Goal: Communication & Community: Share content

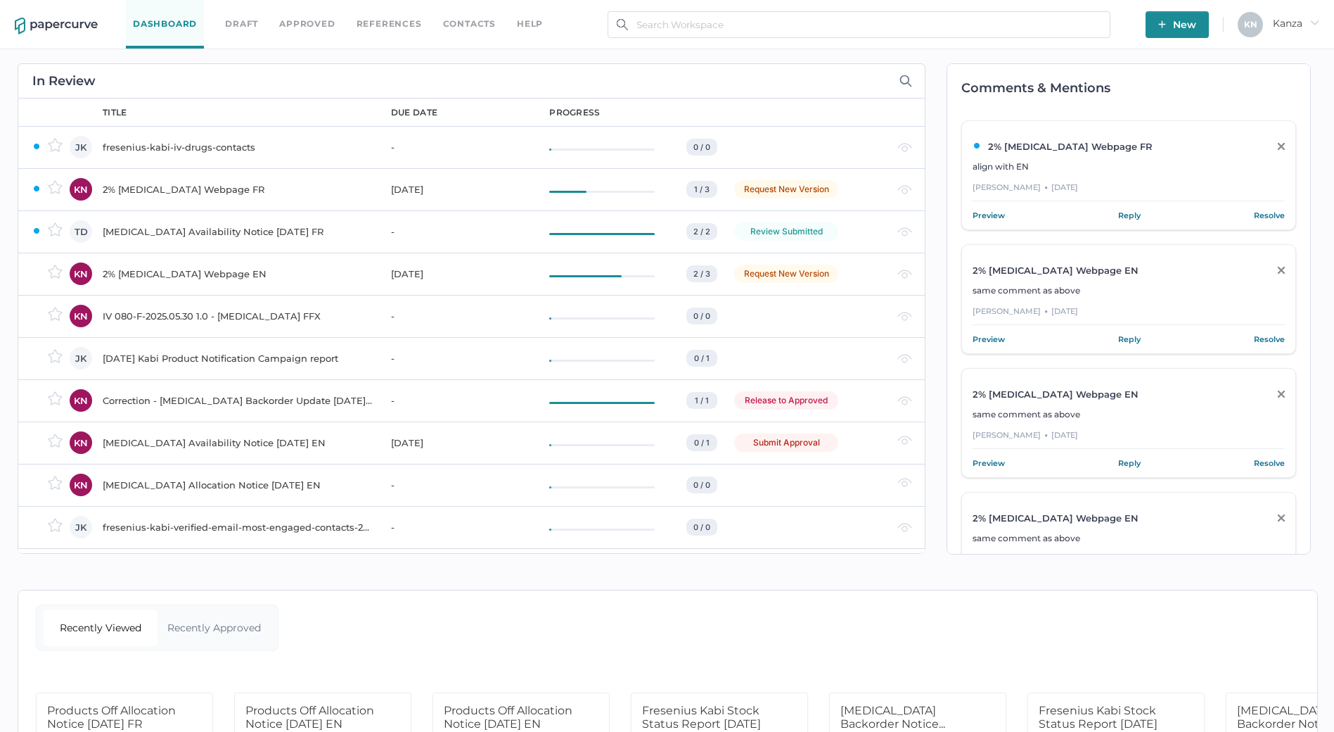
click at [1157, 15] on button "New" at bounding box center [1177, 24] width 63 height 27
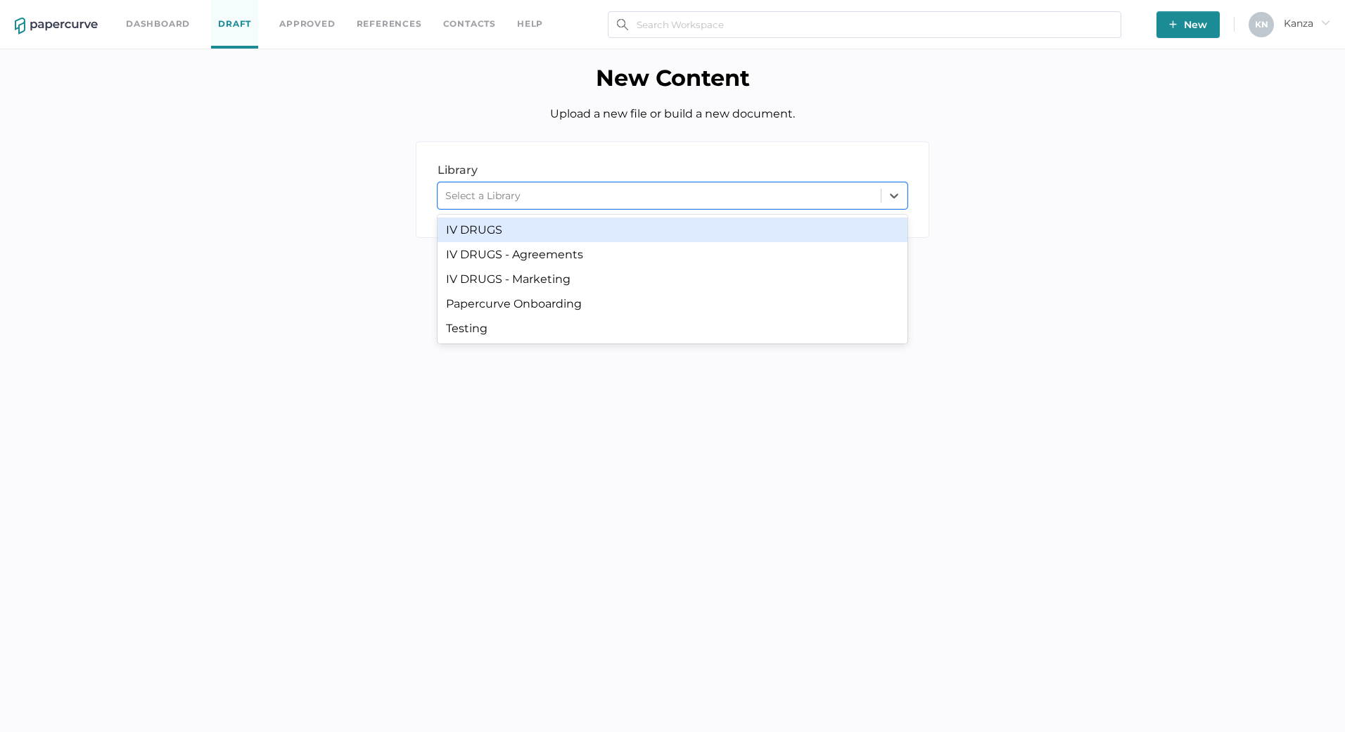
click at [565, 196] on div "Select a Library" at bounding box center [659, 195] width 442 height 21
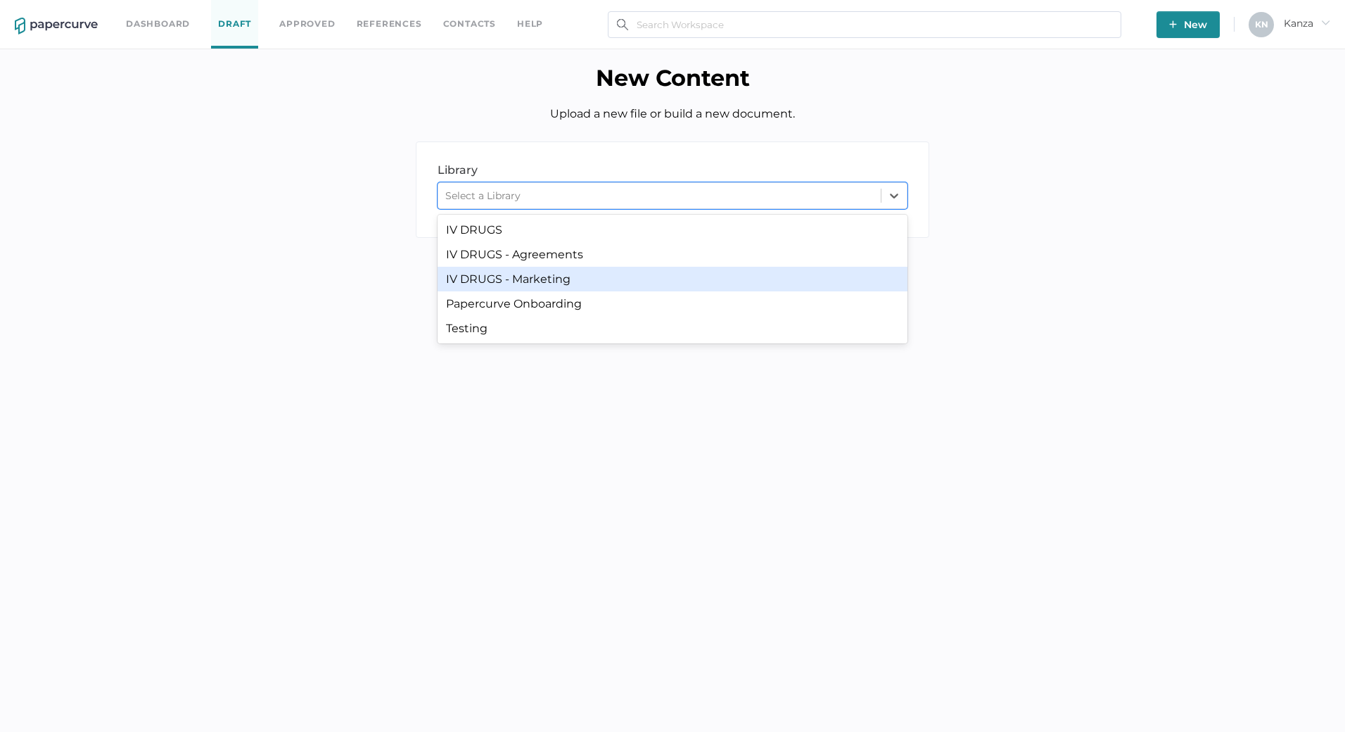
click at [593, 279] on div "IV DRUGS - Marketing" at bounding box center [673, 279] width 470 height 25
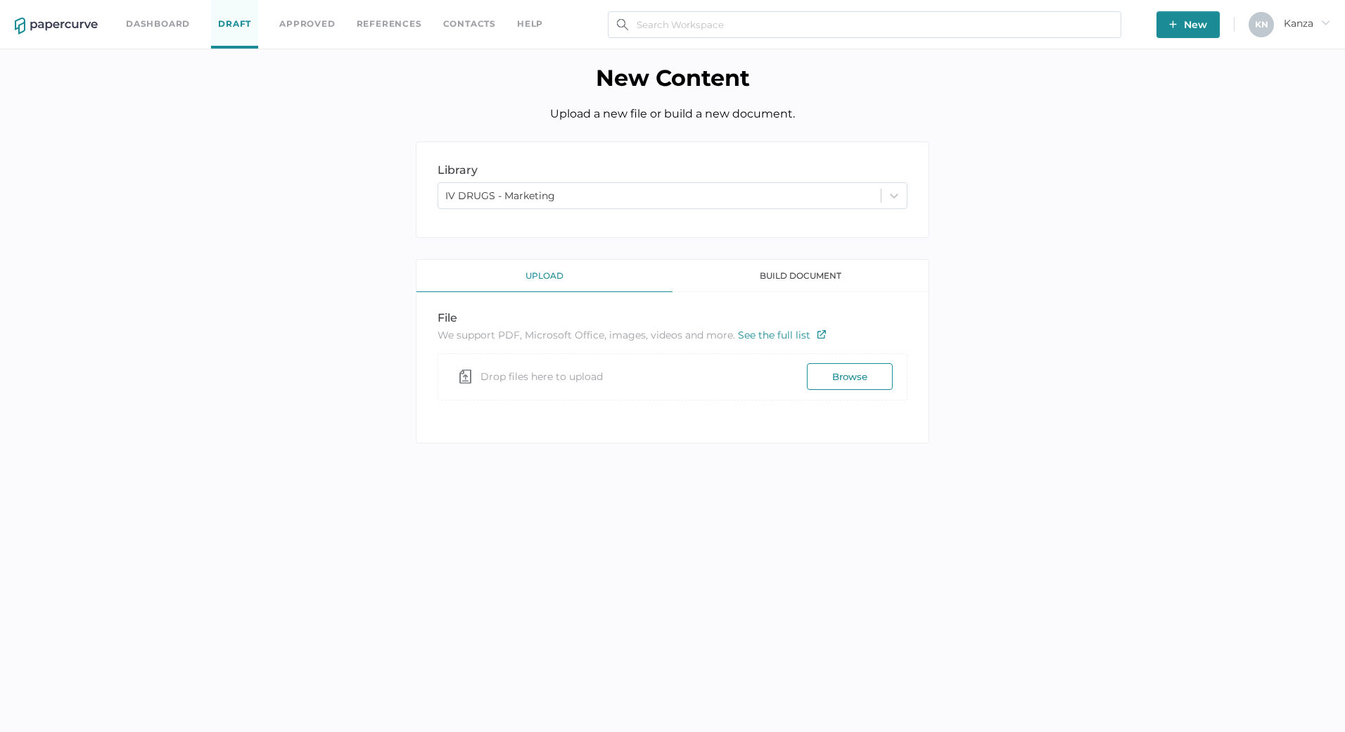
click at [309, 438] on div "library LIBRARY IV DRUGS - Marketing upload build document file We support PDF,…" at bounding box center [673, 302] width 1324 height 323
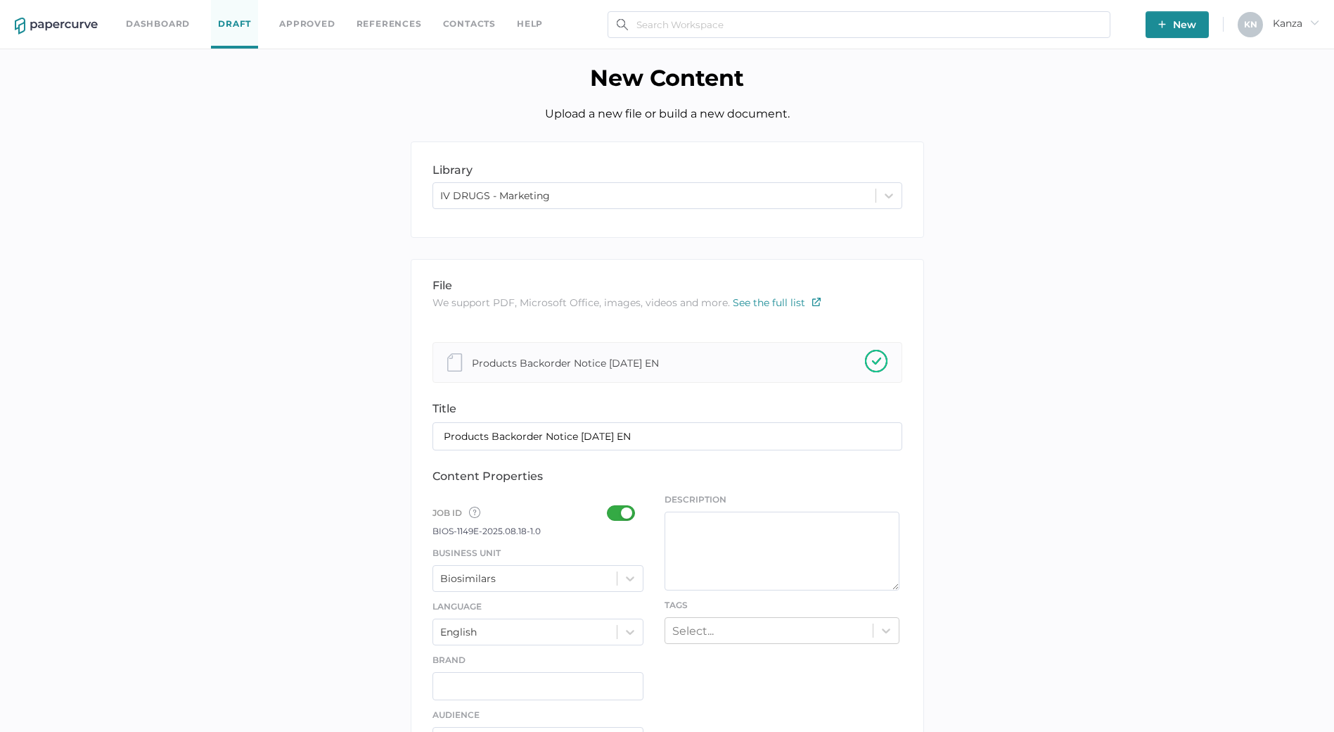
click at [248, 457] on div "library LIBRARY IV DRUGS - Marketing file We support PDF, Microsoft Office, ima…" at bounding box center [667, 736] width 1313 height 1190
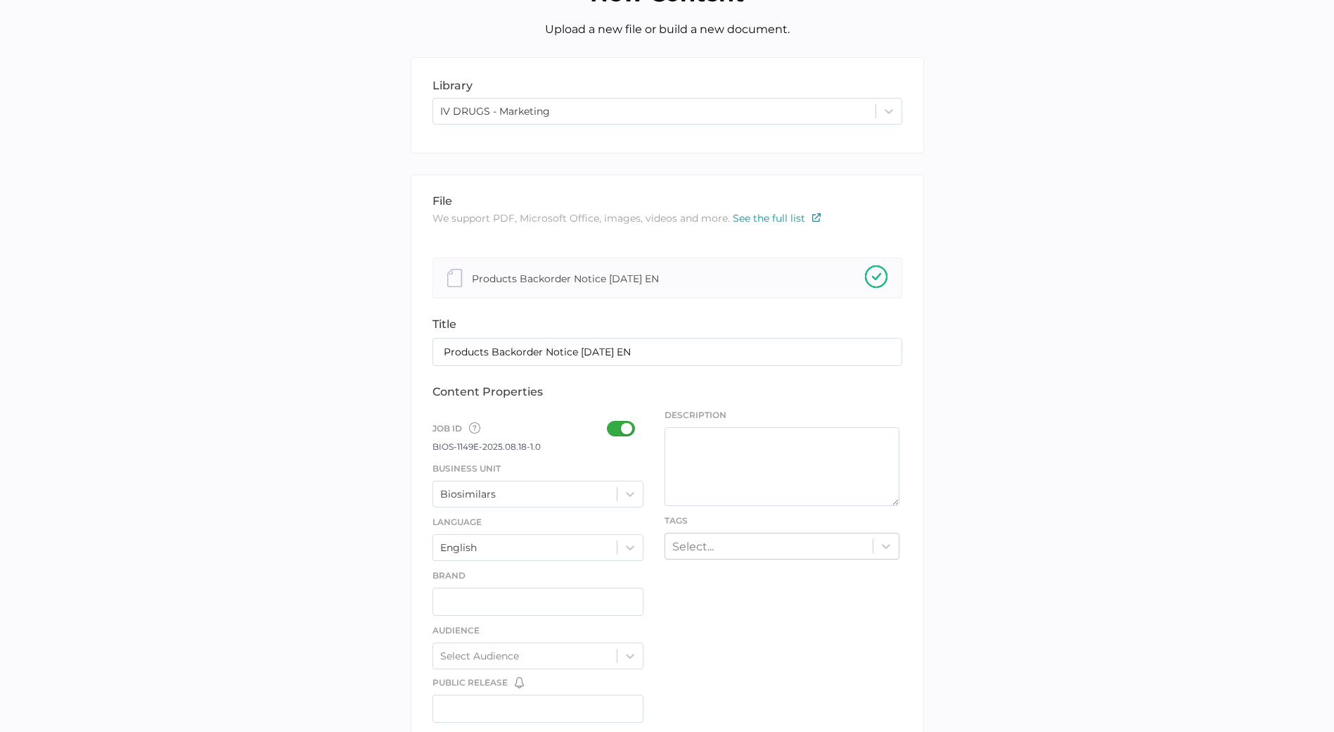
scroll to position [281, 0]
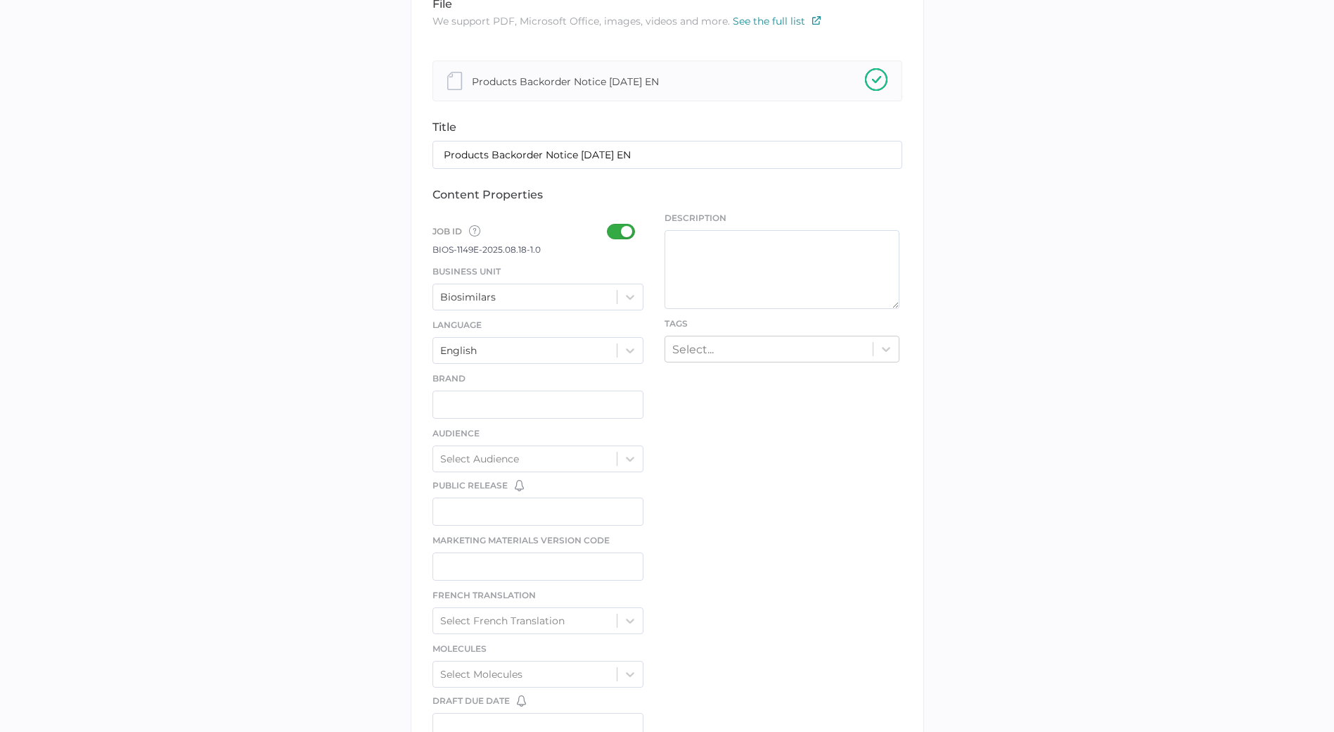
click at [632, 284] on div at bounding box center [630, 296] width 25 height 25
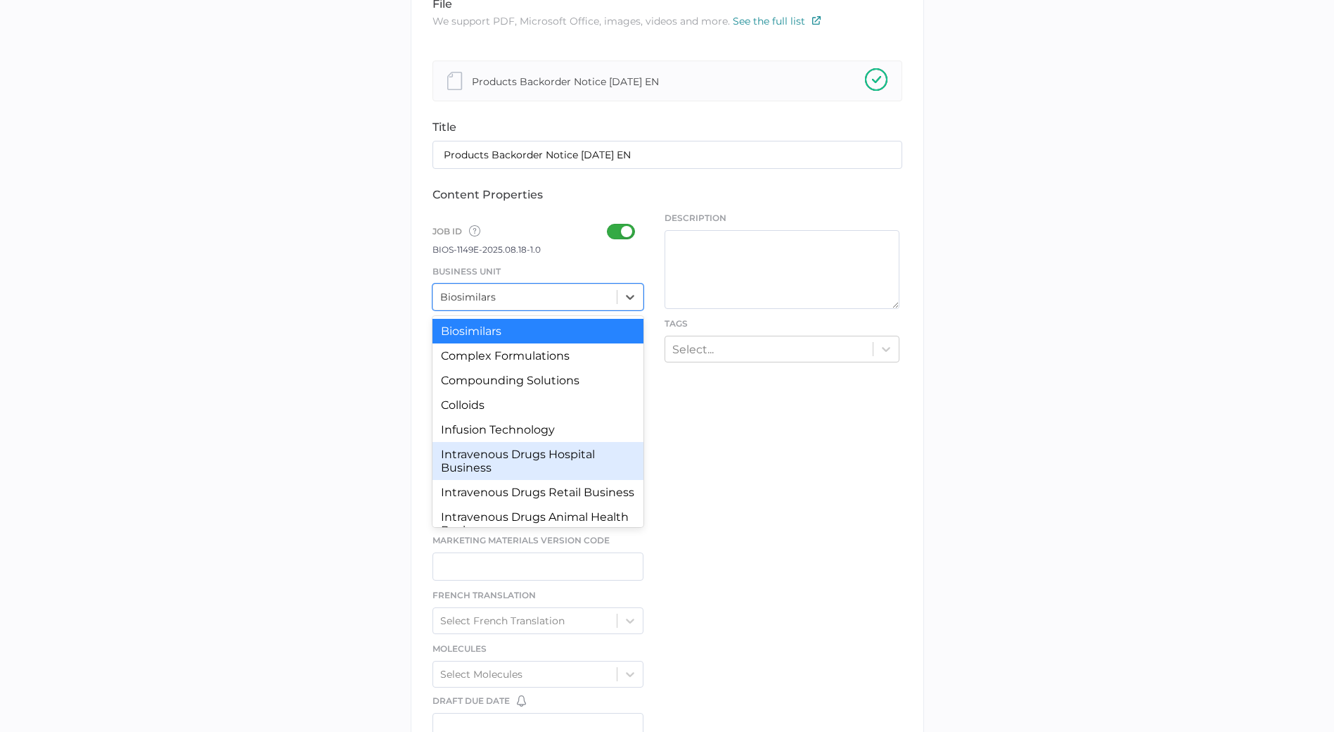
click at [513, 464] on div "Intravenous Drugs Hospital Business" at bounding box center [539, 461] width 212 height 38
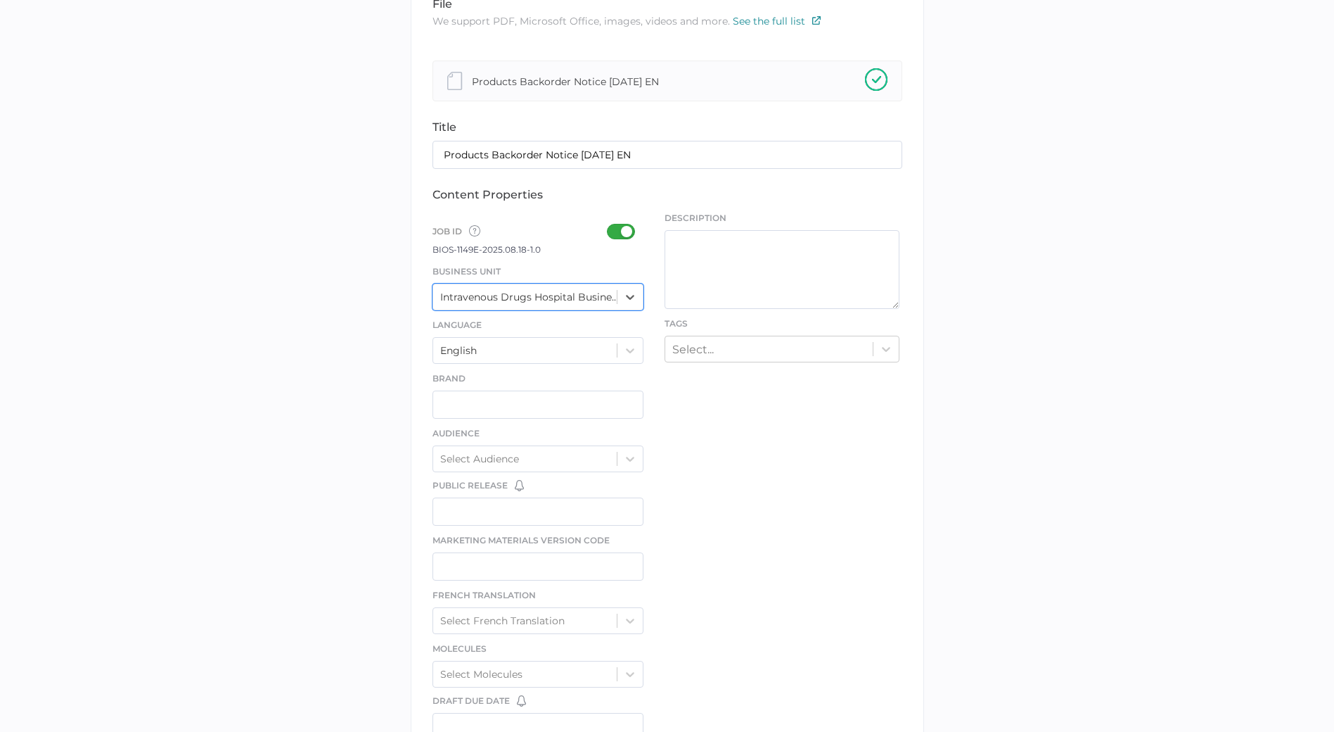
click at [627, 236] on div at bounding box center [625, 231] width 37 height 15
click at [610, 226] on input "checkbox" at bounding box center [610, 226] width 0 height 0
click at [623, 224] on div at bounding box center [625, 231] width 37 height 15
click at [610, 226] on input "checkbox" at bounding box center [610, 226] width 0 height 0
click at [748, 353] on div "Select..." at bounding box center [769, 349] width 208 height 22
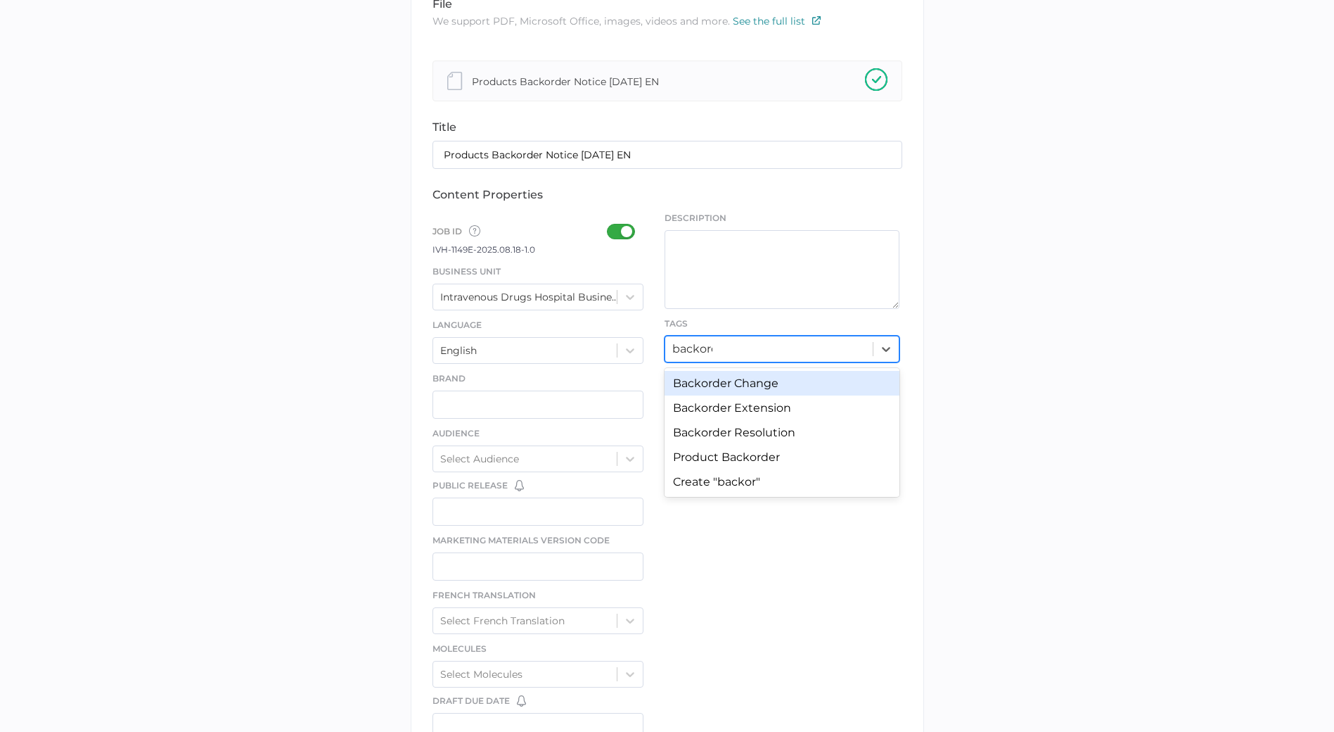
type input "backorder"
click at [746, 464] on div "Product Backorder" at bounding box center [782, 457] width 235 height 25
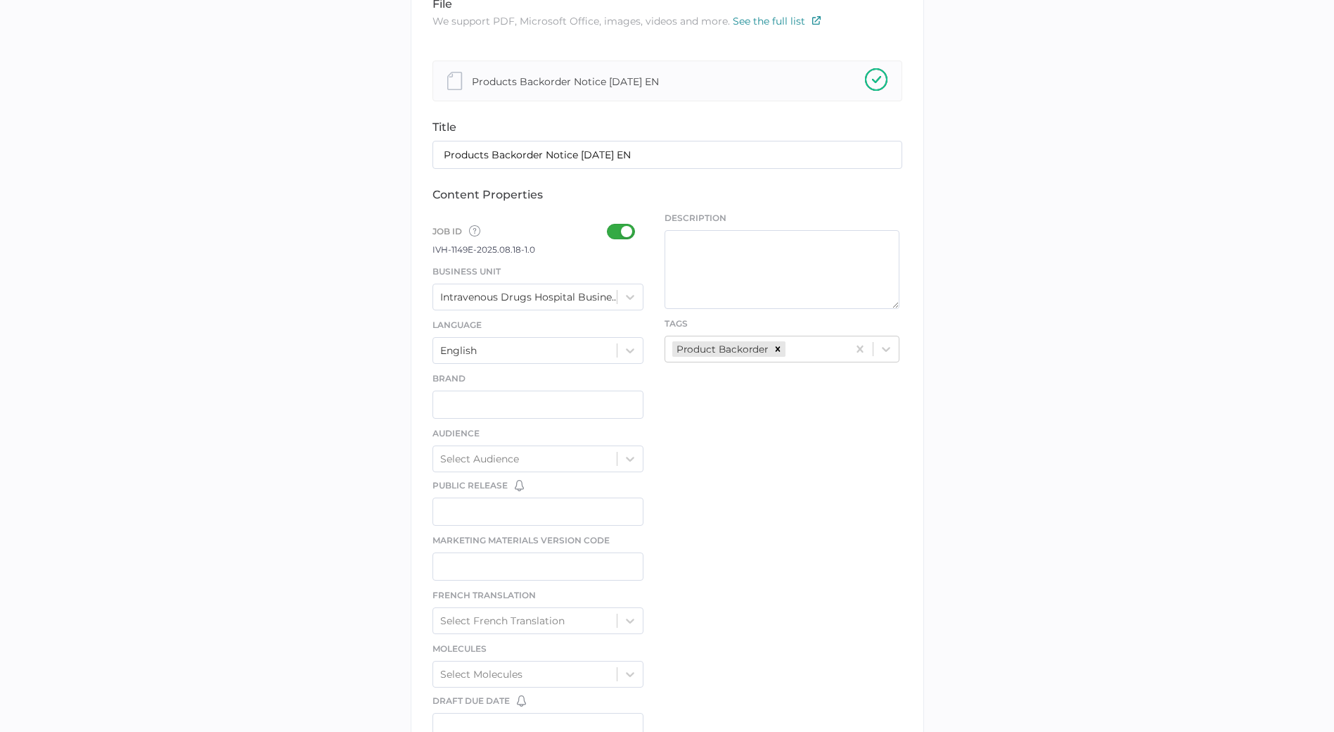
click at [831, 514] on div "file We support PDF, Microsoft Office, images, videos and more. See the full li…" at bounding box center [668, 454] width 514 height 954
click at [174, 421] on div "library LIBRARY IV DRUGS - Marketing file We support PDF, Microsoft Office, ima…" at bounding box center [667, 455] width 1313 height 1190
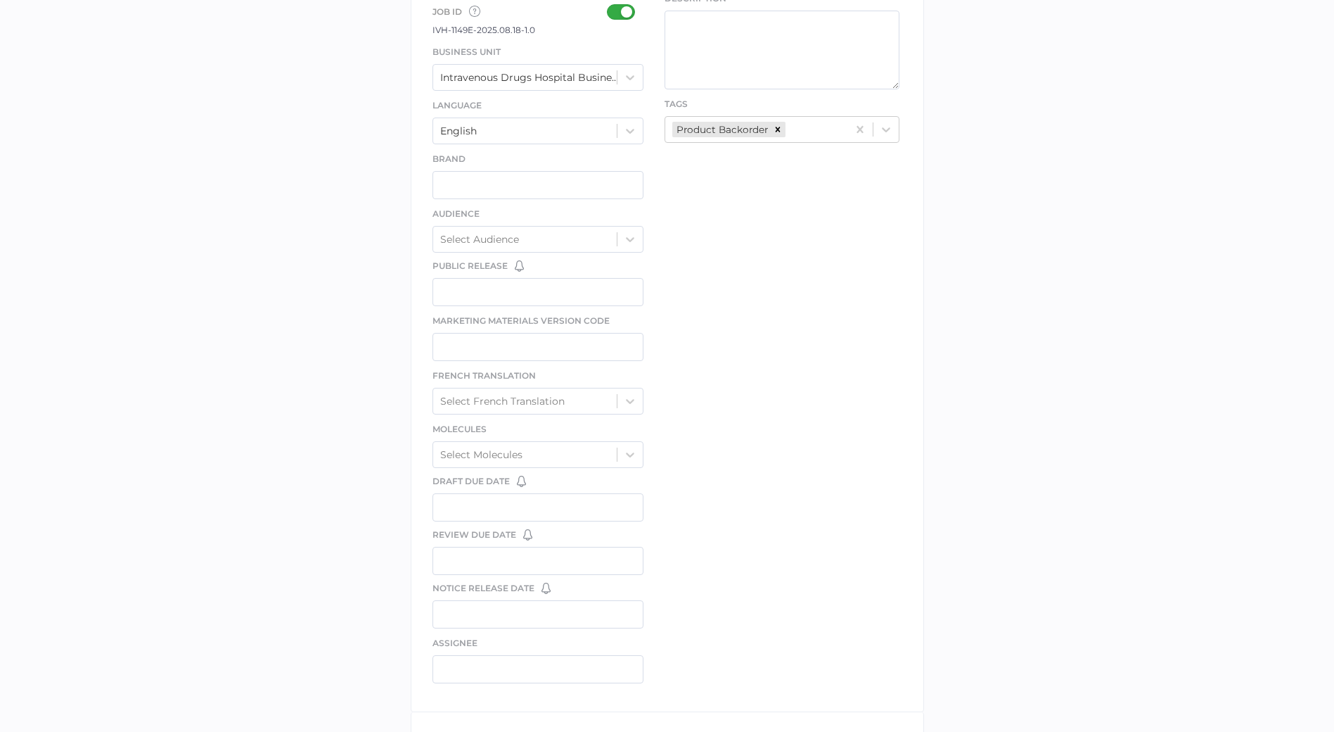
scroll to position [621, 0]
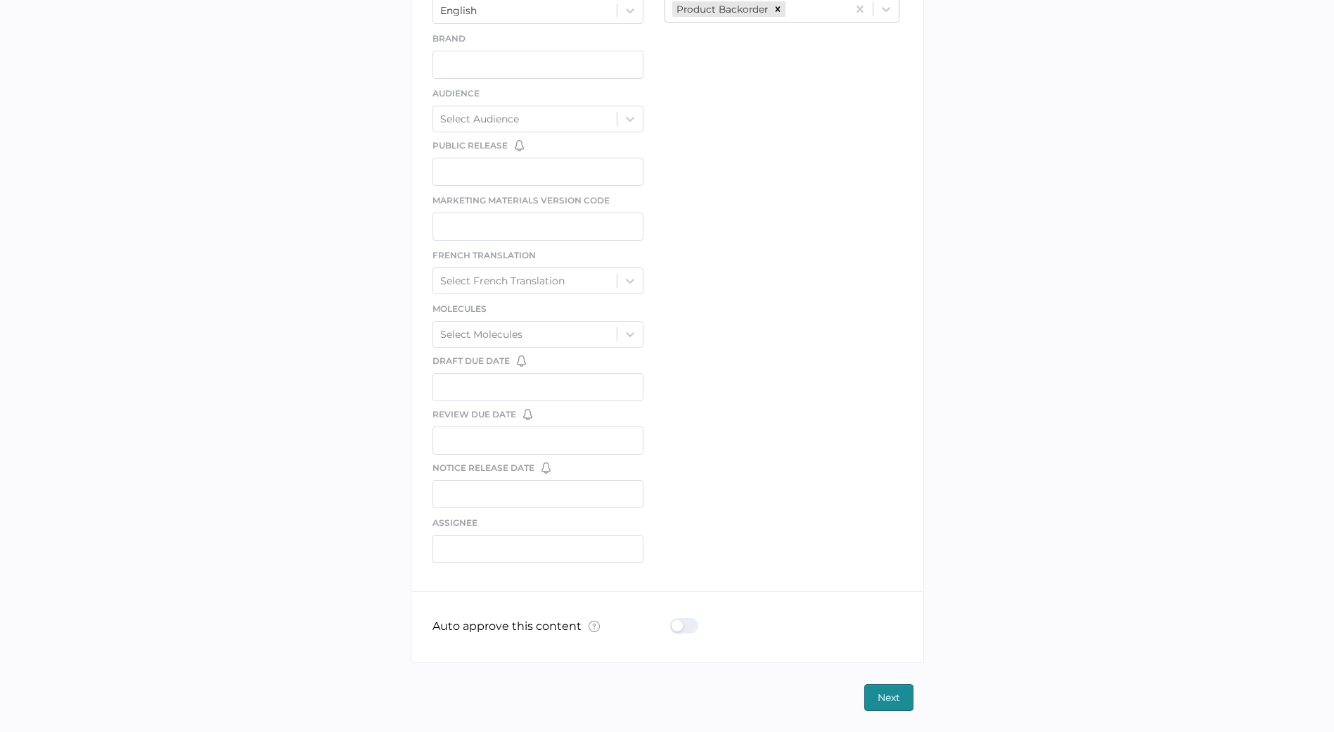
click at [676, 631] on div at bounding box center [688, 625] width 37 height 15
click at [673, 620] on input "checkbox" at bounding box center [673, 620] width 0 height 0
click at [890, 698] on span "Next" at bounding box center [889, 696] width 23 height 25
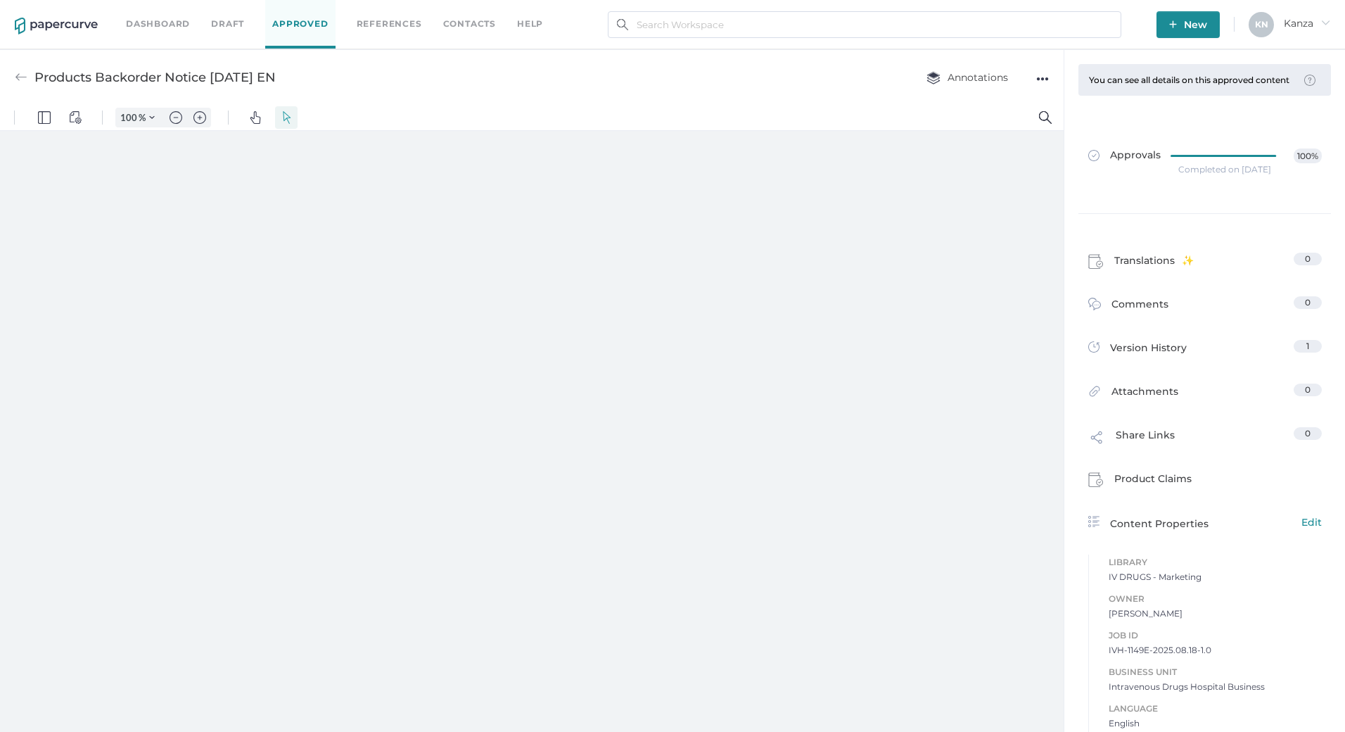
type input "107"
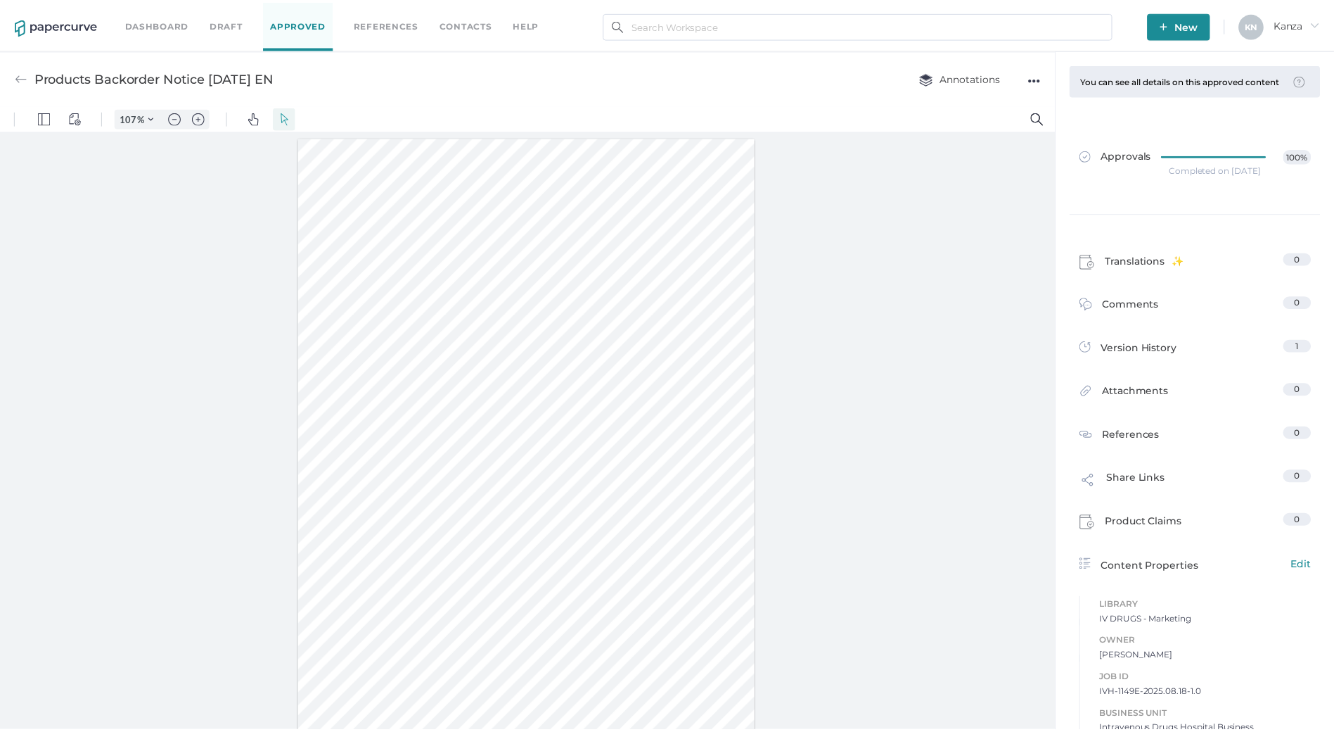
scroll to position [6, 0]
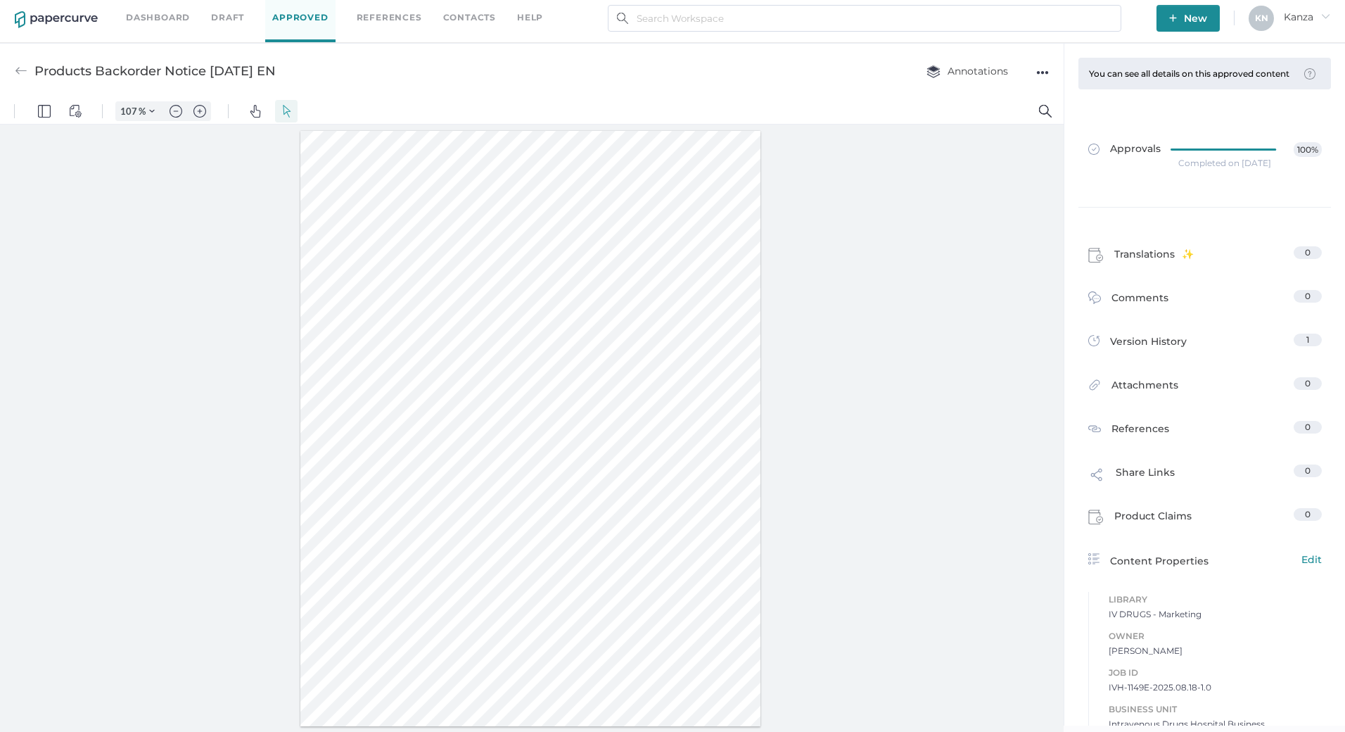
click at [1195, 23] on span "New" at bounding box center [1188, 18] width 38 height 27
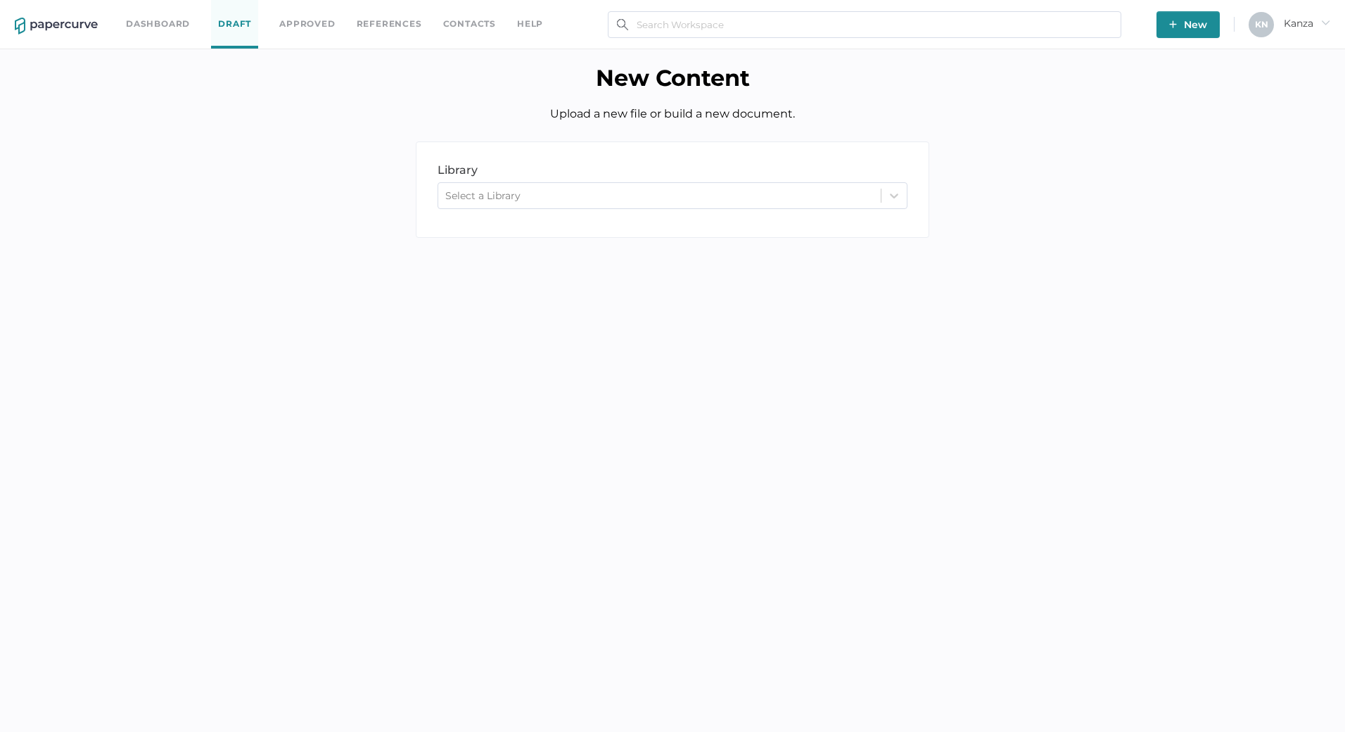
click at [559, 201] on div "Select a Library" at bounding box center [659, 195] width 442 height 21
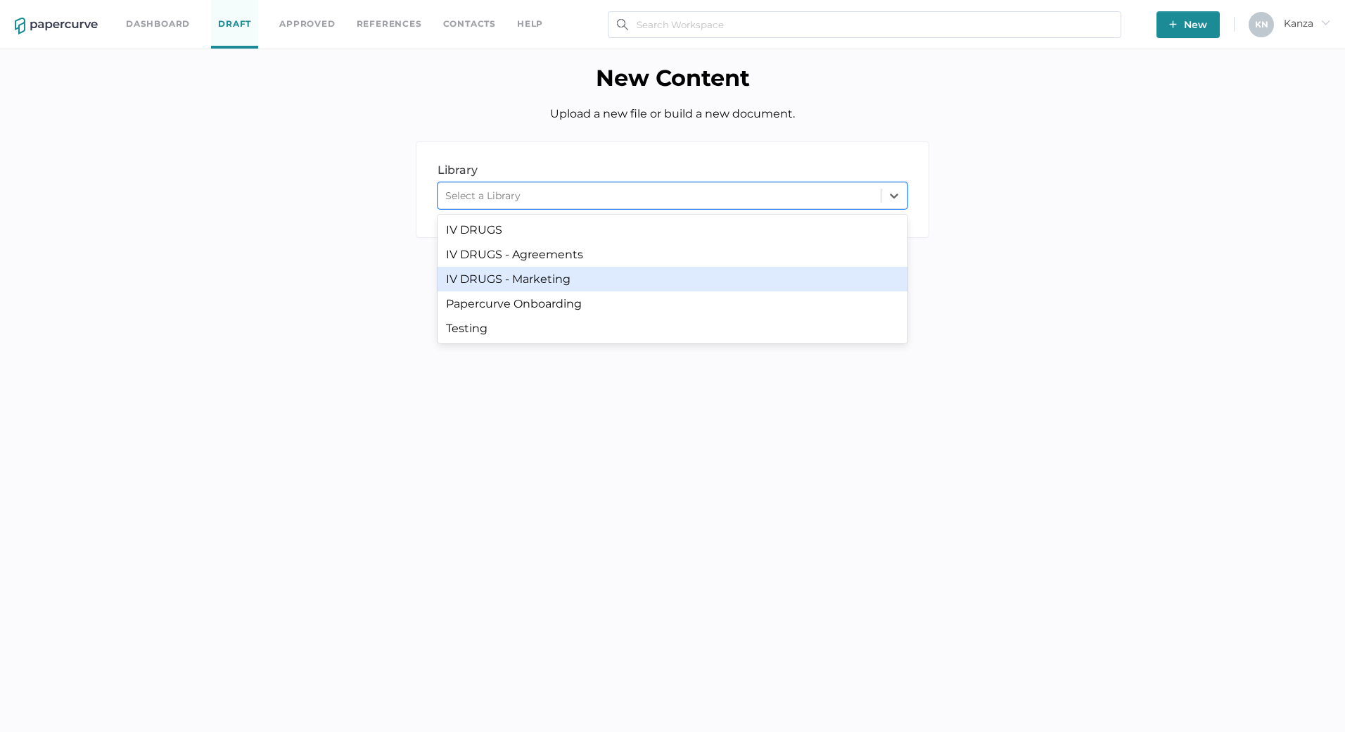
click at [534, 284] on div "IV DRUGS - Marketing" at bounding box center [673, 279] width 470 height 25
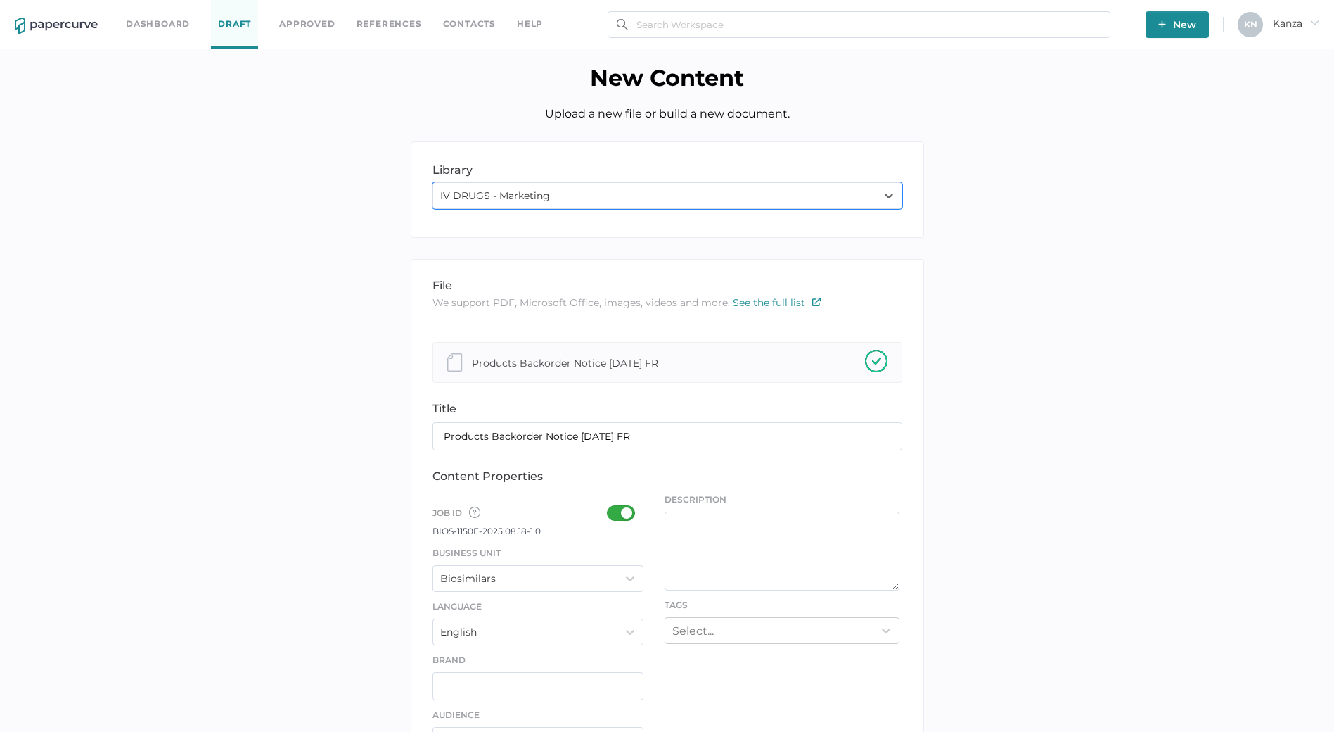
click at [254, 419] on div "library LIBRARY option IV DRUGS - Marketing, selected. 0 results available. Sel…" at bounding box center [667, 736] width 1313 height 1190
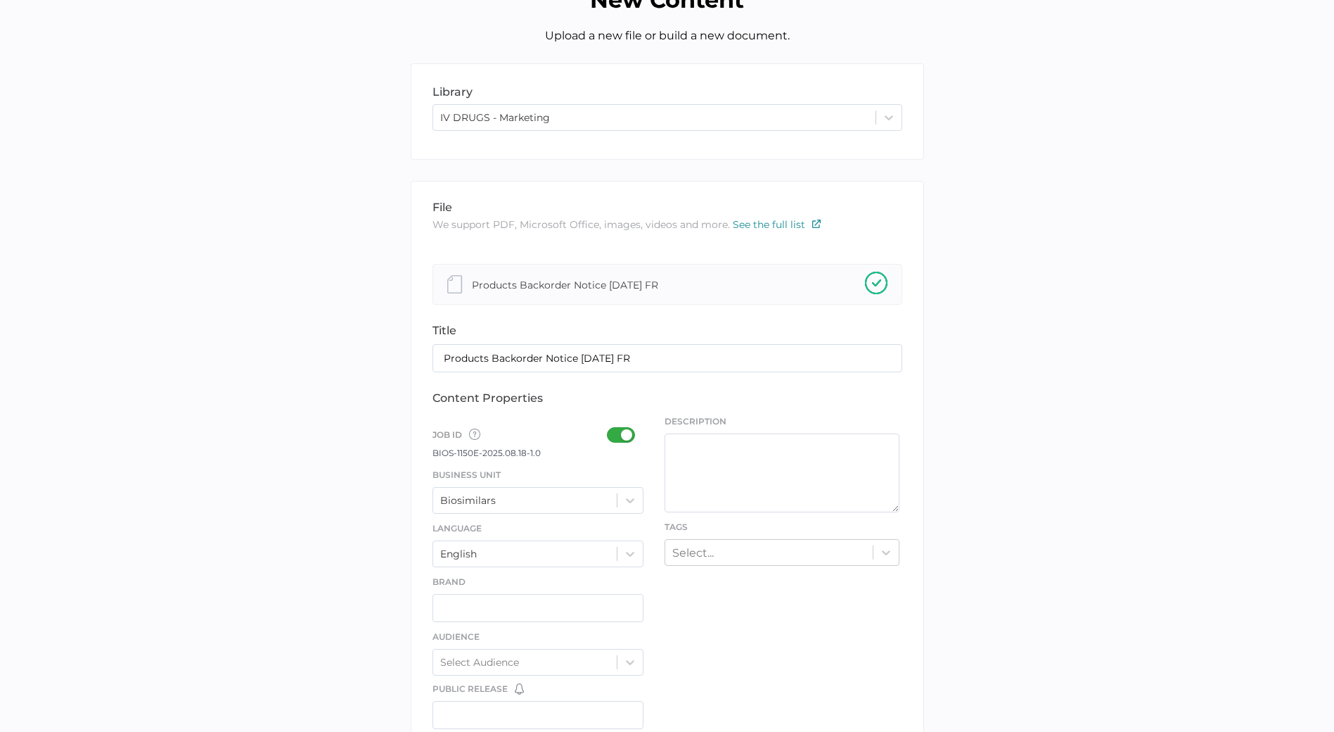
scroll to position [211, 0]
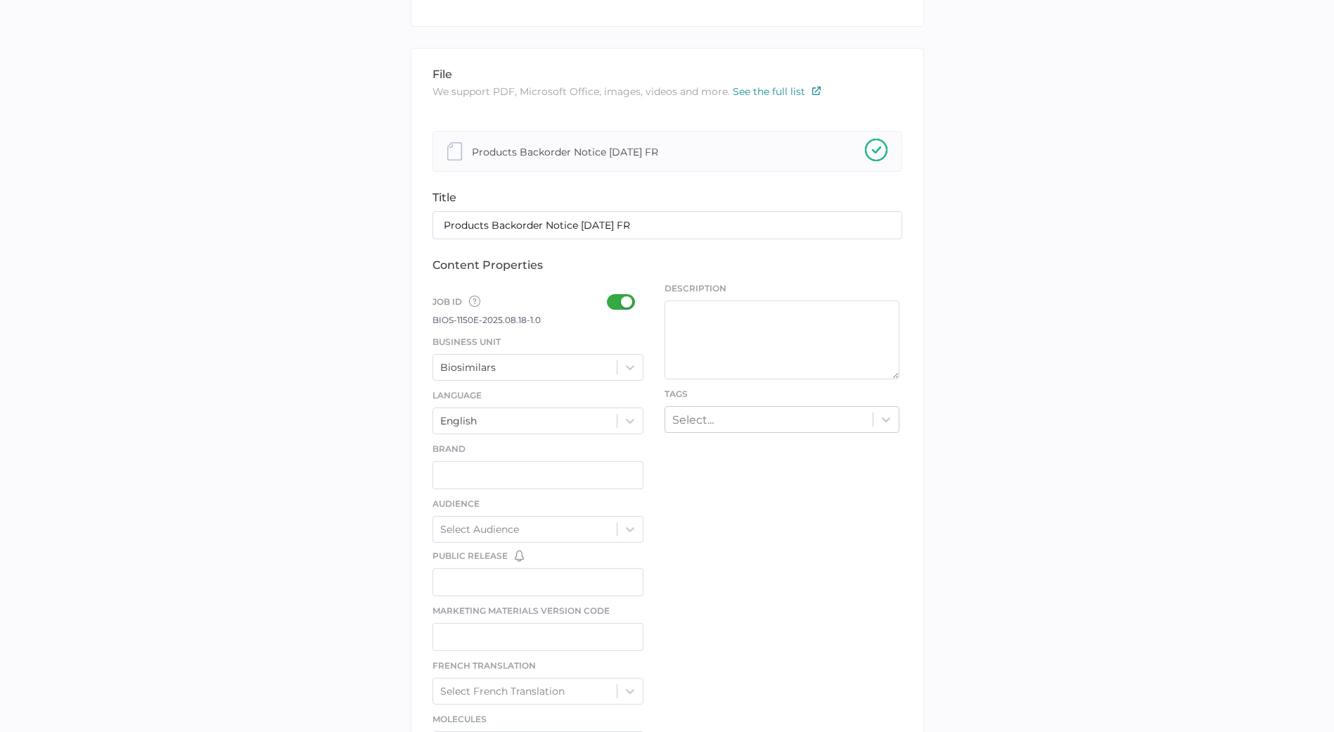
click at [624, 302] on div at bounding box center [625, 301] width 37 height 15
click at [610, 296] on input "checkbox" at bounding box center [610, 296] width 0 height 0
click at [624, 352] on div "Business Unit Biosimilars" at bounding box center [539, 357] width 212 height 46
click at [622, 360] on div at bounding box center [630, 367] width 25 height 25
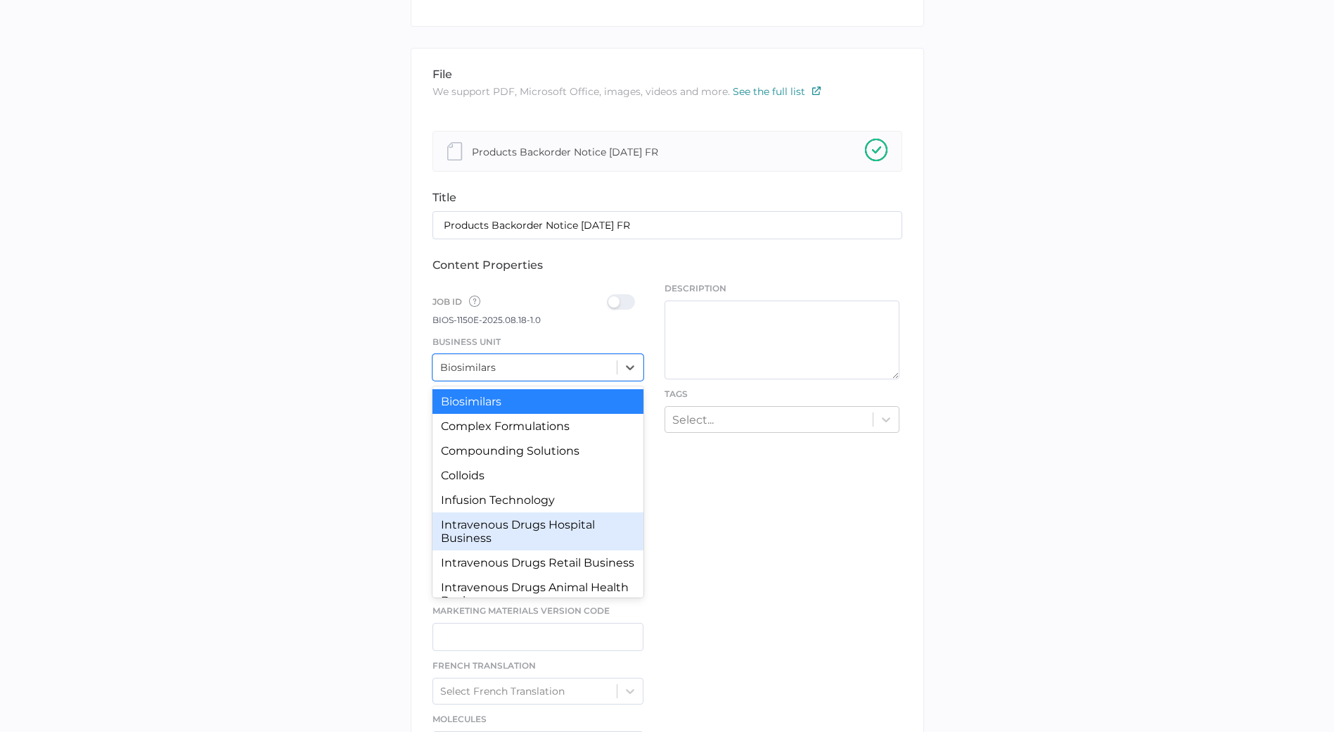
click at [545, 540] on div "Intravenous Drugs Hospital Business" at bounding box center [539, 531] width 212 height 38
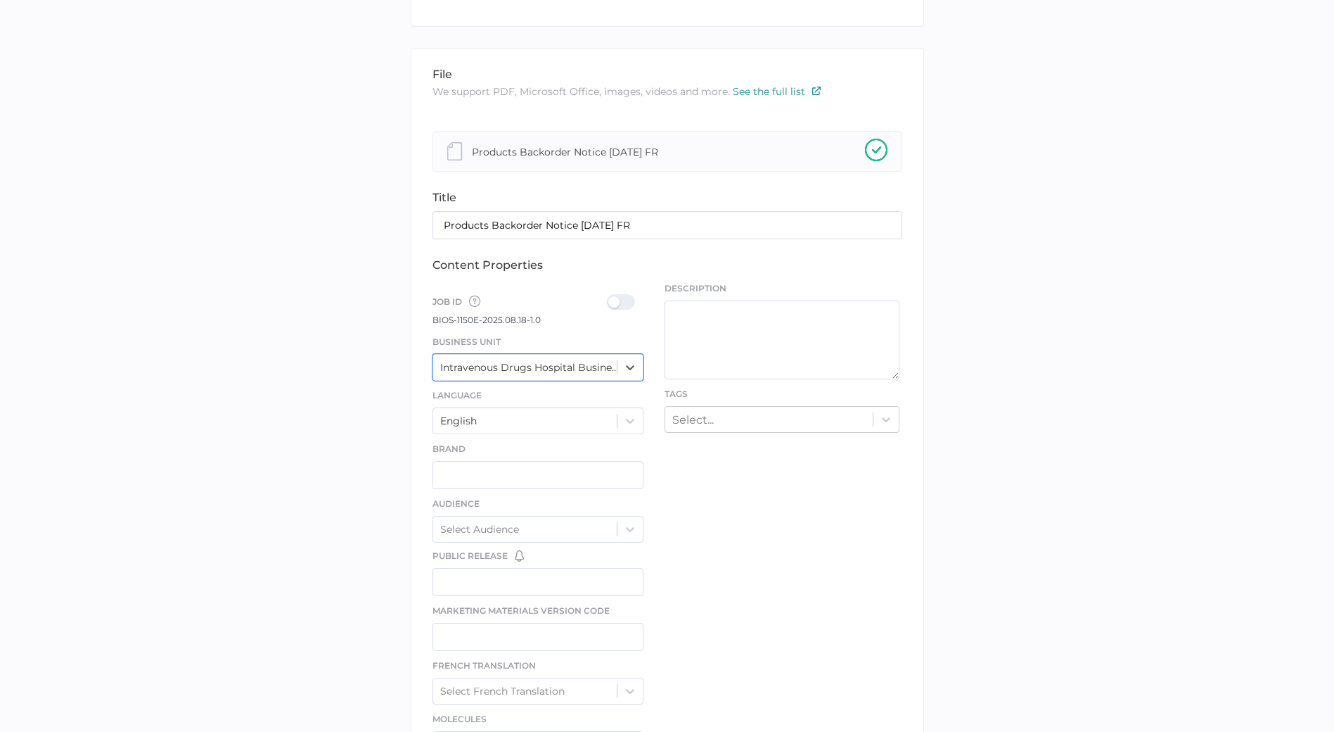
click at [607, 302] on div at bounding box center [625, 301] width 37 height 15
click at [610, 296] on input "checkbox" at bounding box center [610, 296] width 0 height 0
click at [643, 366] on div at bounding box center [630, 367] width 25 height 25
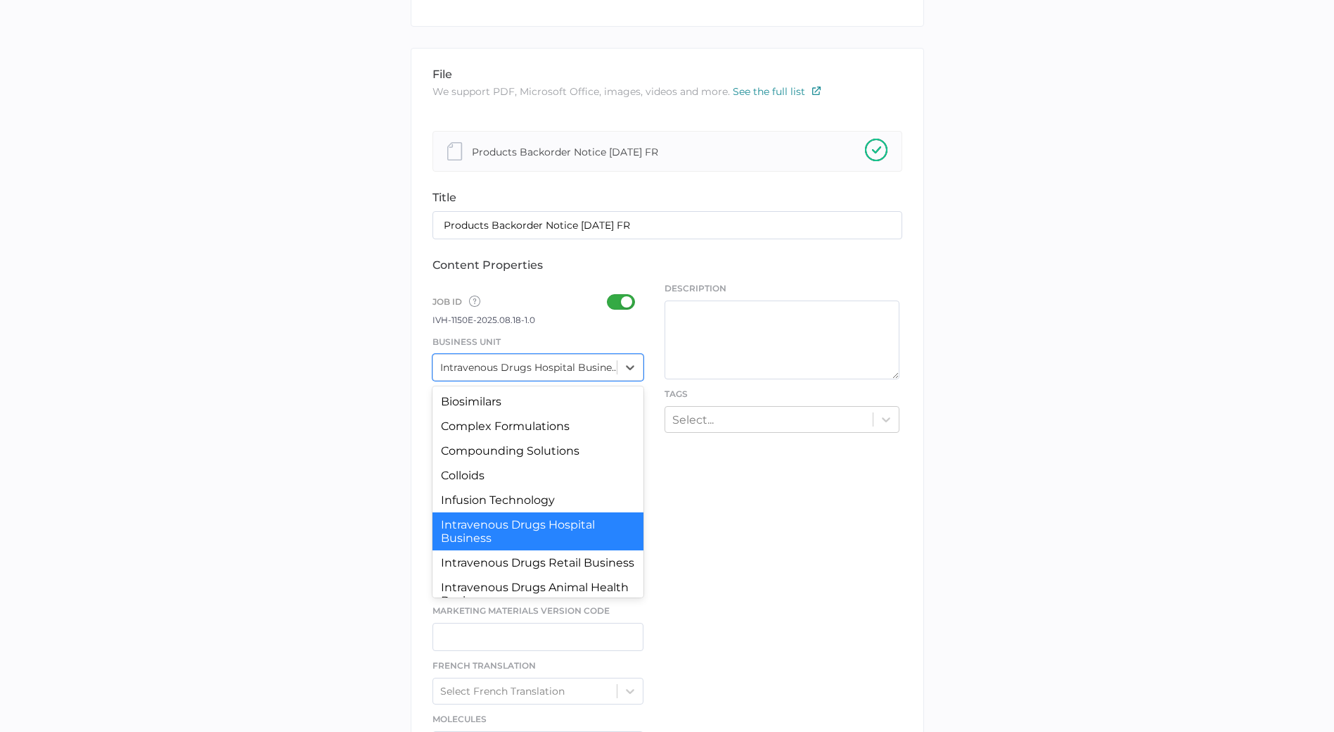
click at [789, 504] on div "file We support PDF, Microsoft Office, images, videos and more. See the full li…" at bounding box center [668, 525] width 514 height 954
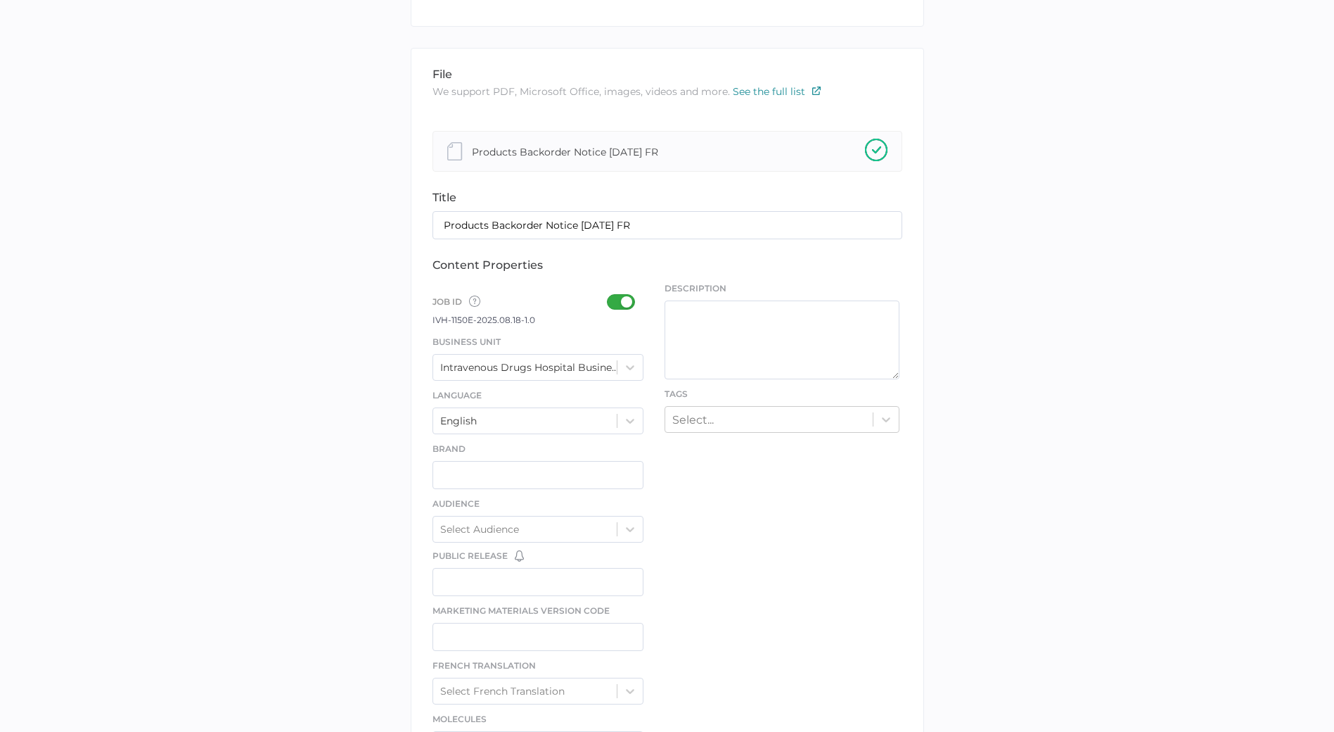
click at [775, 417] on div "Select..." at bounding box center [769, 419] width 208 height 22
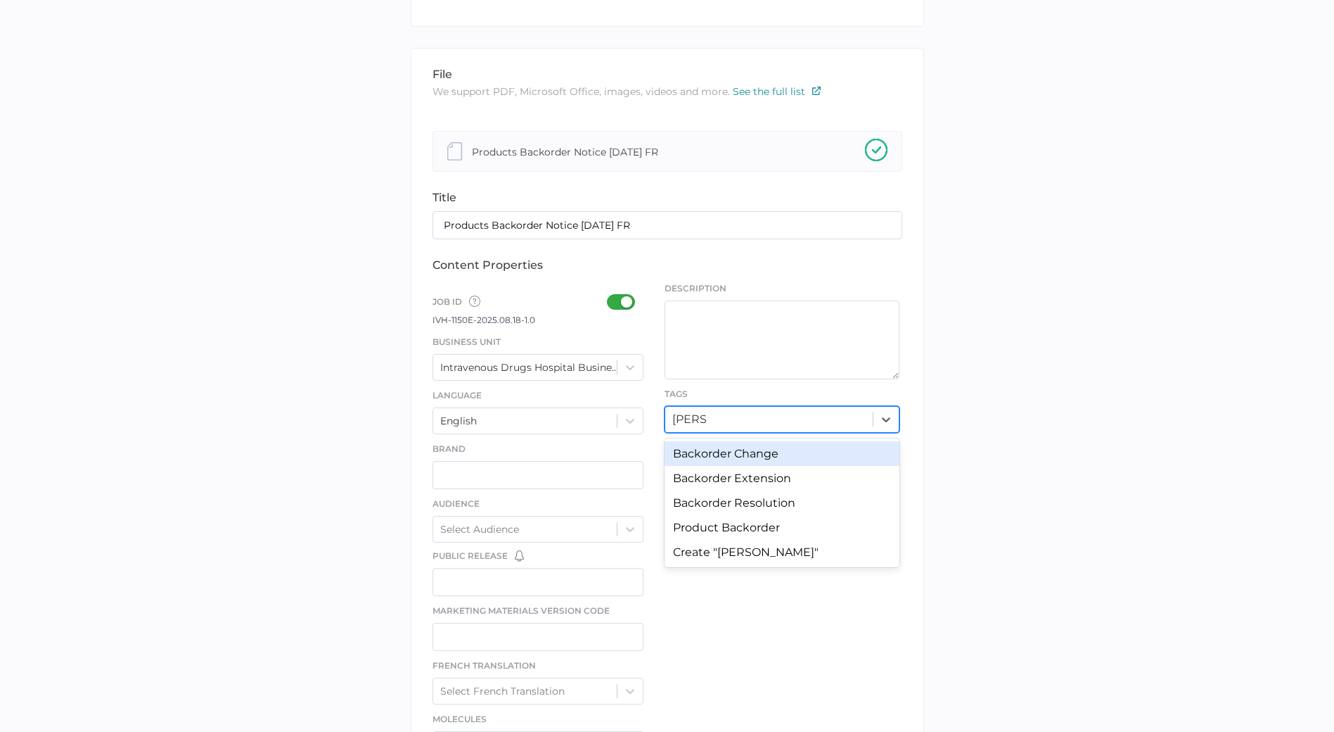
type input "backor"
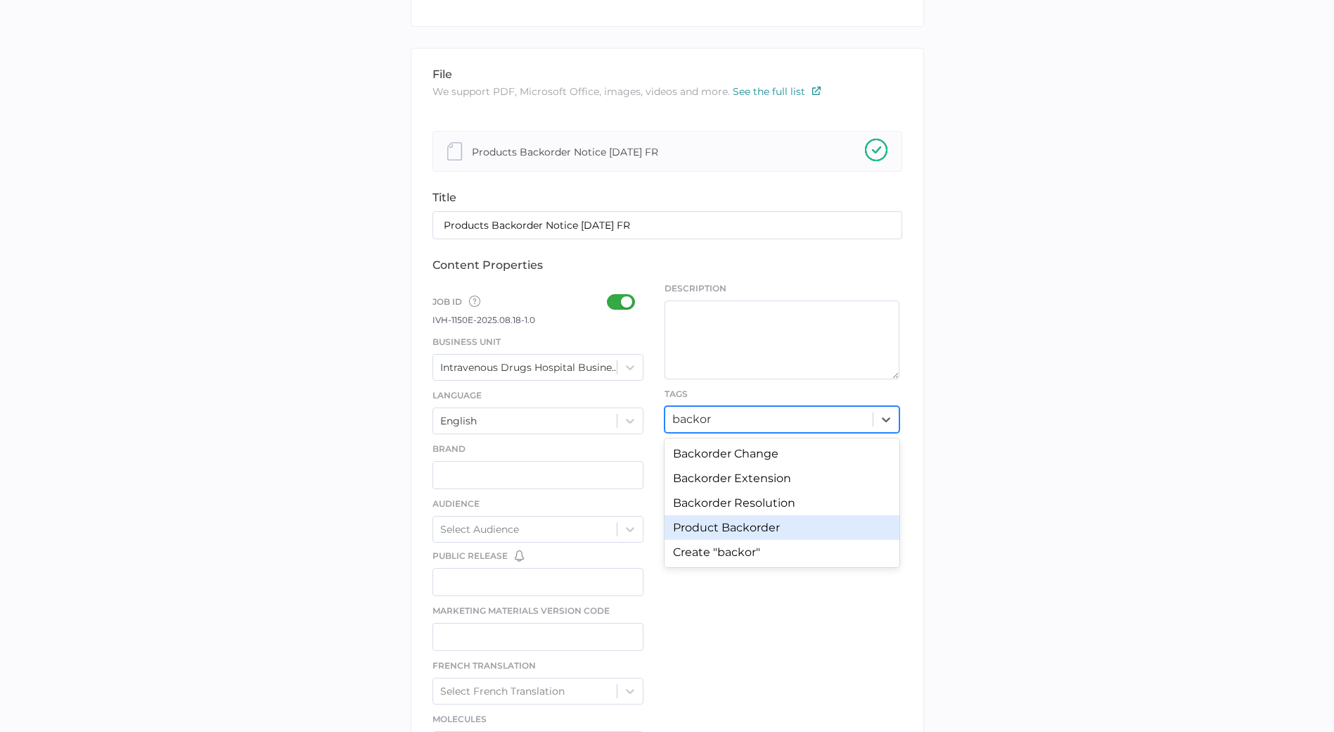
click at [764, 527] on div "Product Backorder" at bounding box center [782, 527] width 235 height 25
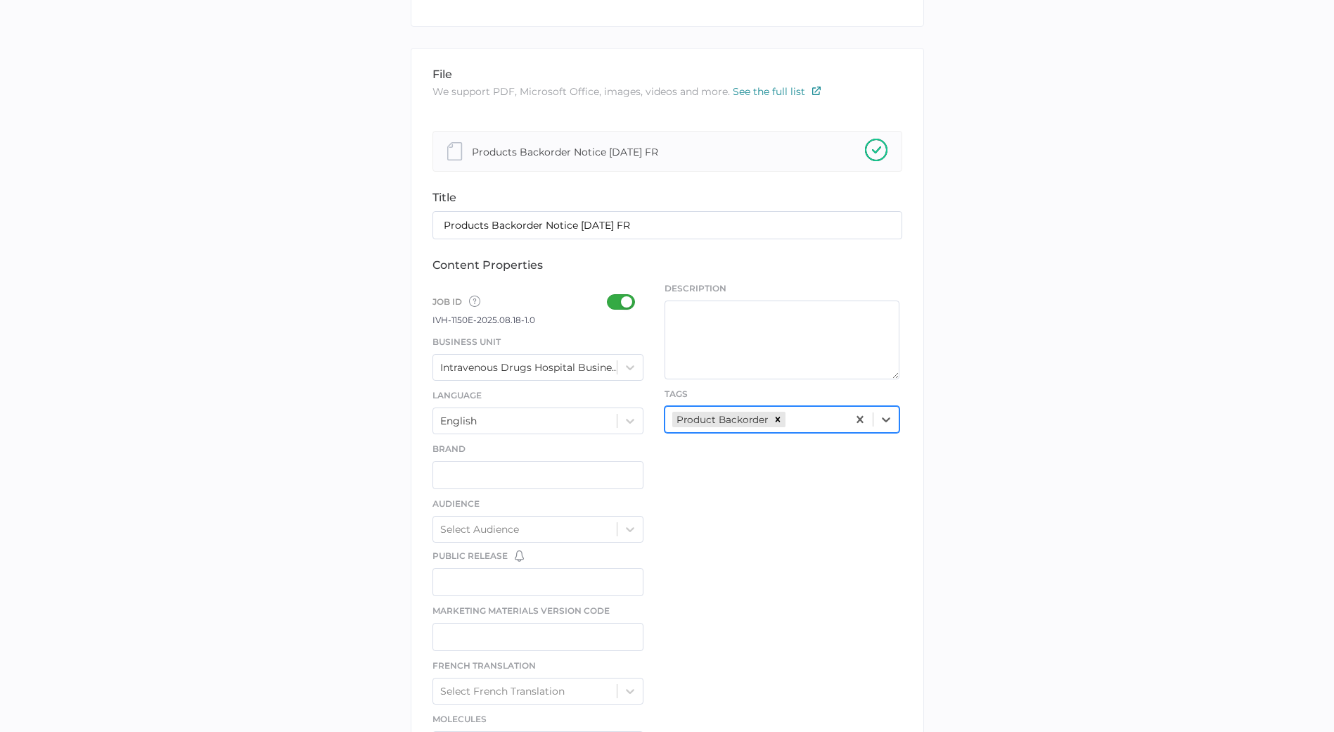
click at [764, 527] on div "file We support PDF, Microsoft Office, images, videos and more. See the full li…" at bounding box center [668, 525] width 514 height 954
drag, startPoint x: 433, startPoint y: 324, endPoint x: 528, endPoint y: 324, distance: 94.3
click at [528, 324] on span "IVH-1150E-2025.08.18-1.0" at bounding box center [484, 319] width 103 height 11
drag, startPoint x: 528, startPoint y: 324, endPoint x: 559, endPoint y: 343, distance: 37.3
click at [539, 329] on div "Job ID Job IDs can be disabled × If a Job ID is not required for specific conte…" at bounding box center [539, 631] width 212 height 698
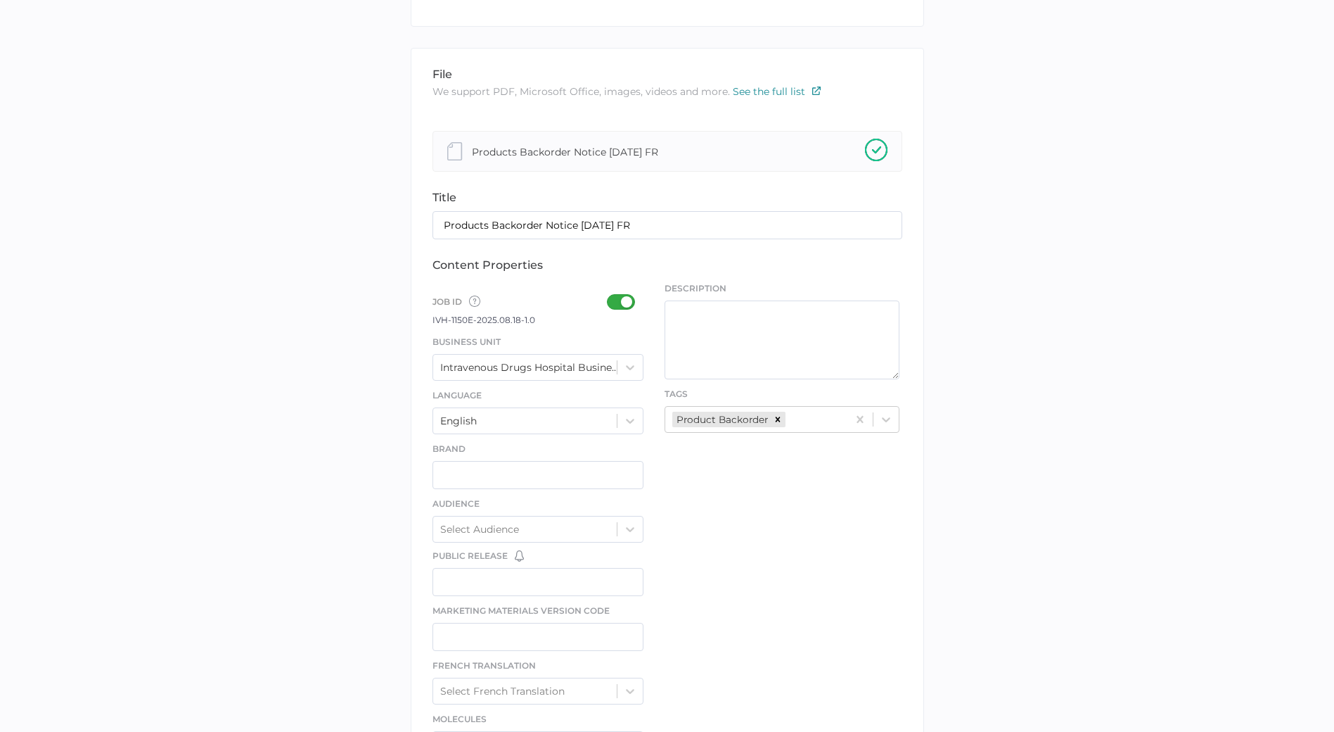
click at [610, 369] on div "Intravenous Drugs Hospital Business" at bounding box center [529, 367] width 179 height 13
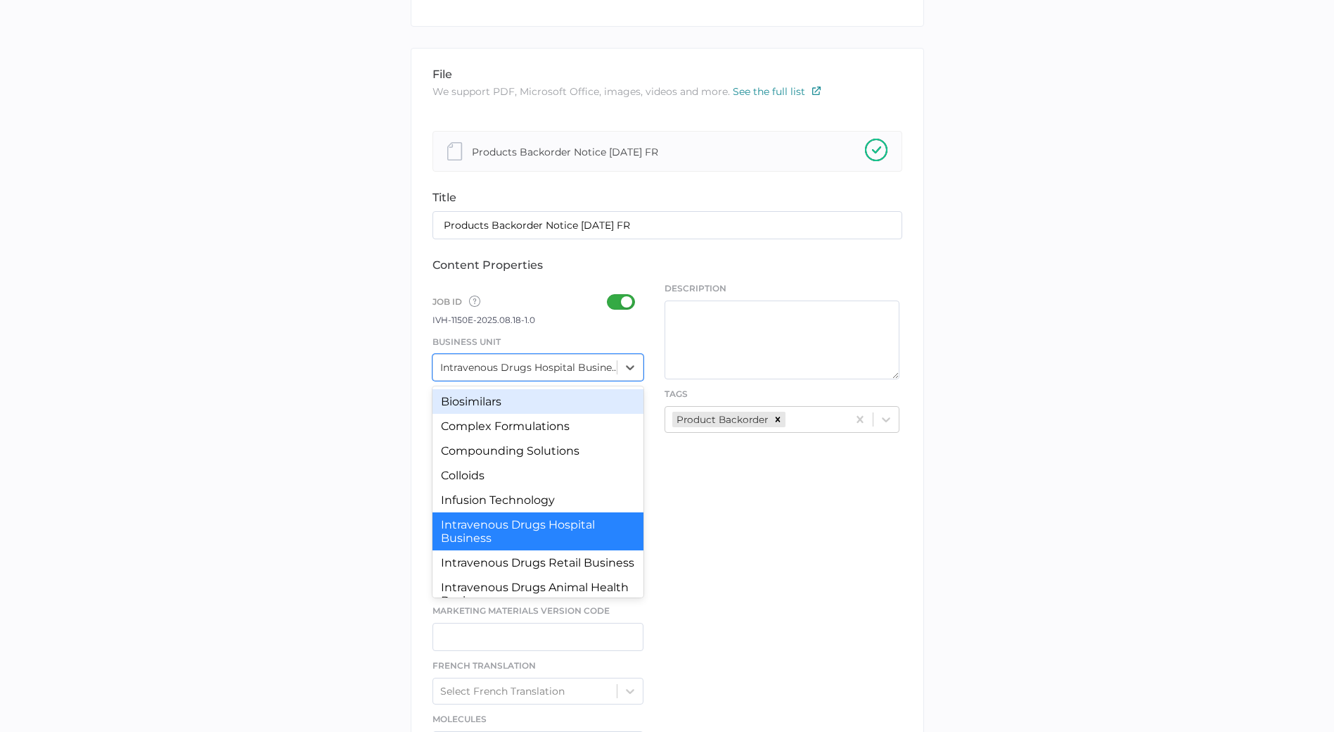
click at [514, 407] on div "Biosimilars" at bounding box center [539, 401] width 212 height 25
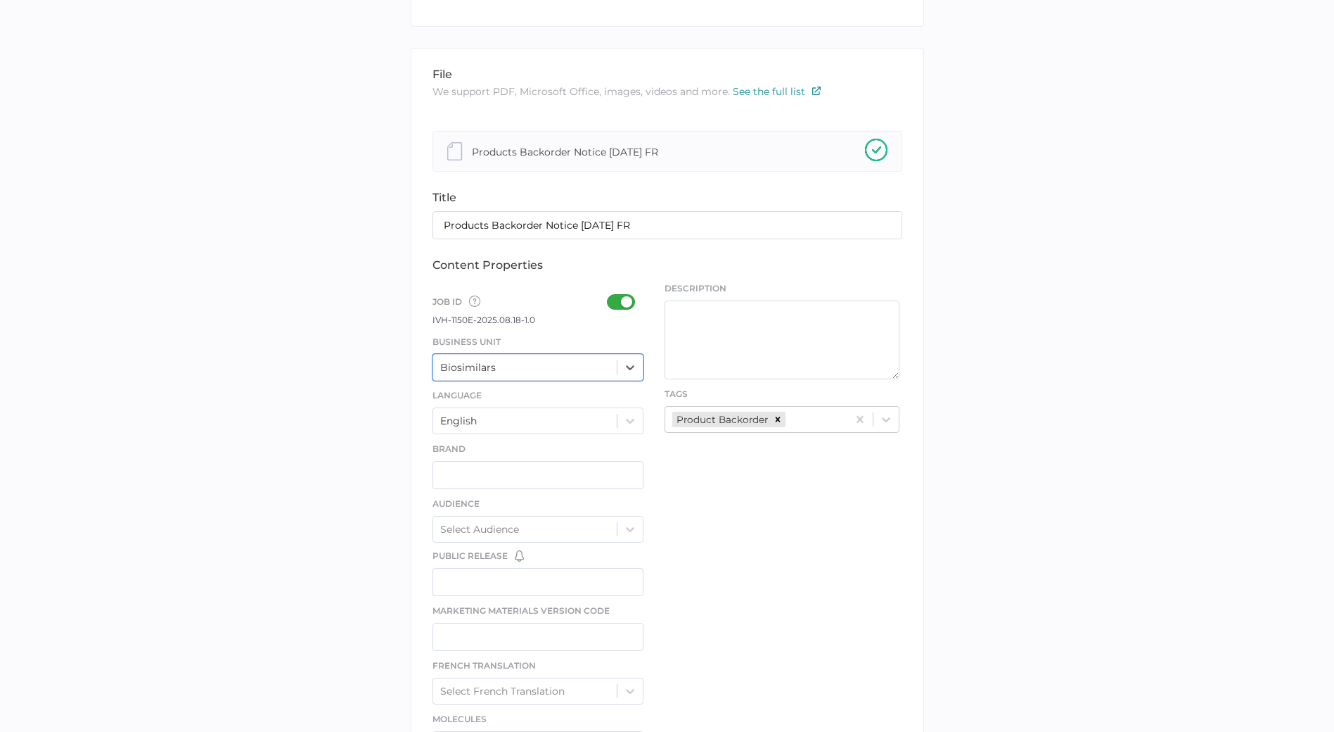
click at [618, 306] on div at bounding box center [625, 301] width 37 height 15
click at [610, 296] on input "checkbox" at bounding box center [610, 296] width 0 height 0
click at [618, 306] on div at bounding box center [625, 301] width 37 height 15
click at [610, 296] on input "checkbox" at bounding box center [610, 296] width 0 height 0
drag, startPoint x: 426, startPoint y: 321, endPoint x: 457, endPoint y: 320, distance: 30.3
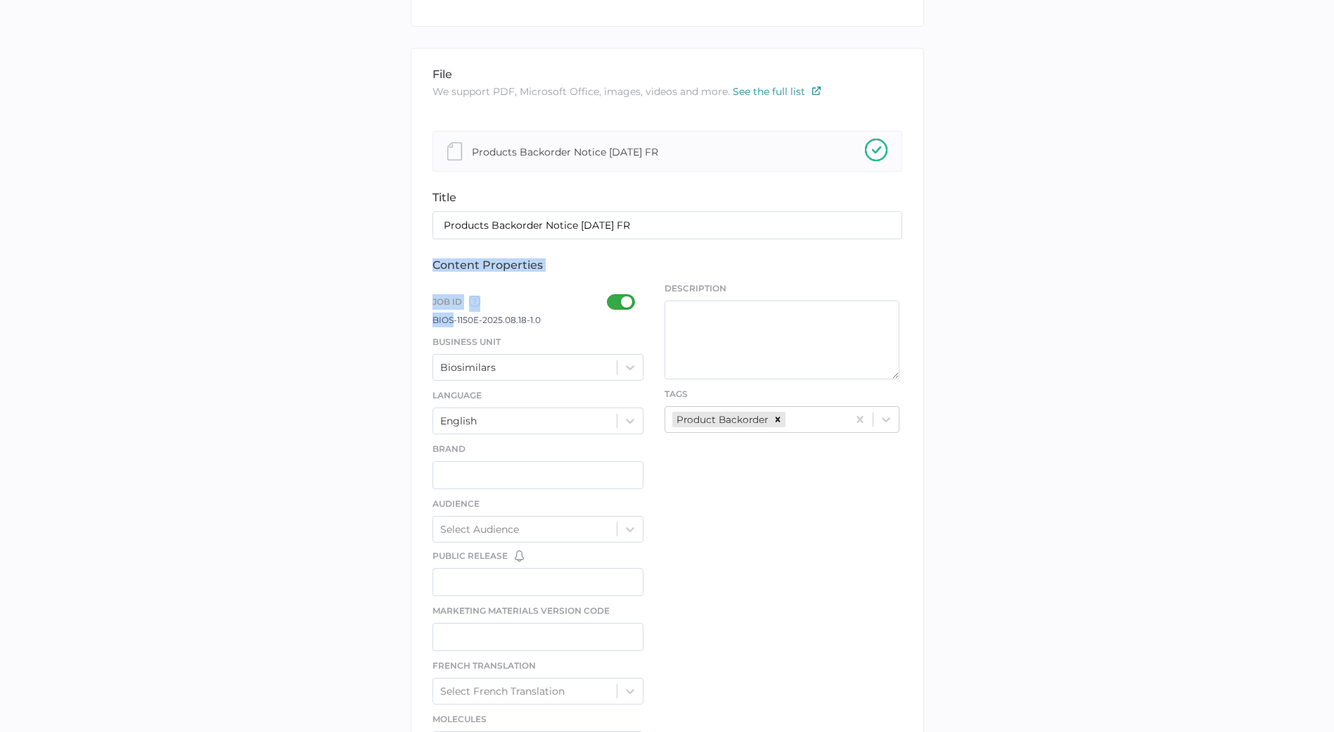
click at [457, 320] on div "file We support PDF, Microsoft Office, images, videos and more. See the full li…" at bounding box center [668, 525] width 514 height 954
drag, startPoint x: 457, startPoint y: 320, endPoint x: 552, endPoint y: 352, distance: 101.0
click at [537, 339] on div "Business Unit Biosimilars" at bounding box center [539, 357] width 212 height 46
click at [561, 360] on div "Biosimilars" at bounding box center [525, 367] width 184 height 21
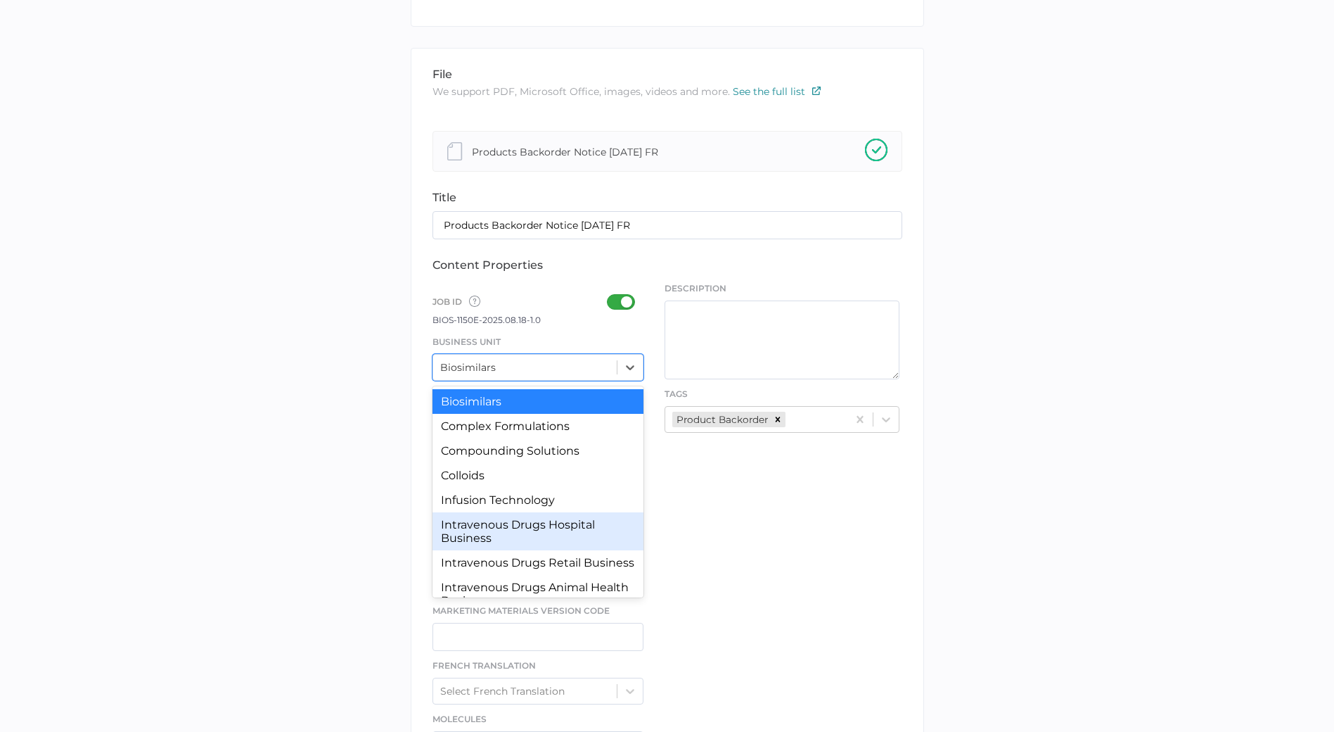
click at [497, 542] on div "Intravenous Drugs Hospital Business" at bounding box center [539, 531] width 212 height 38
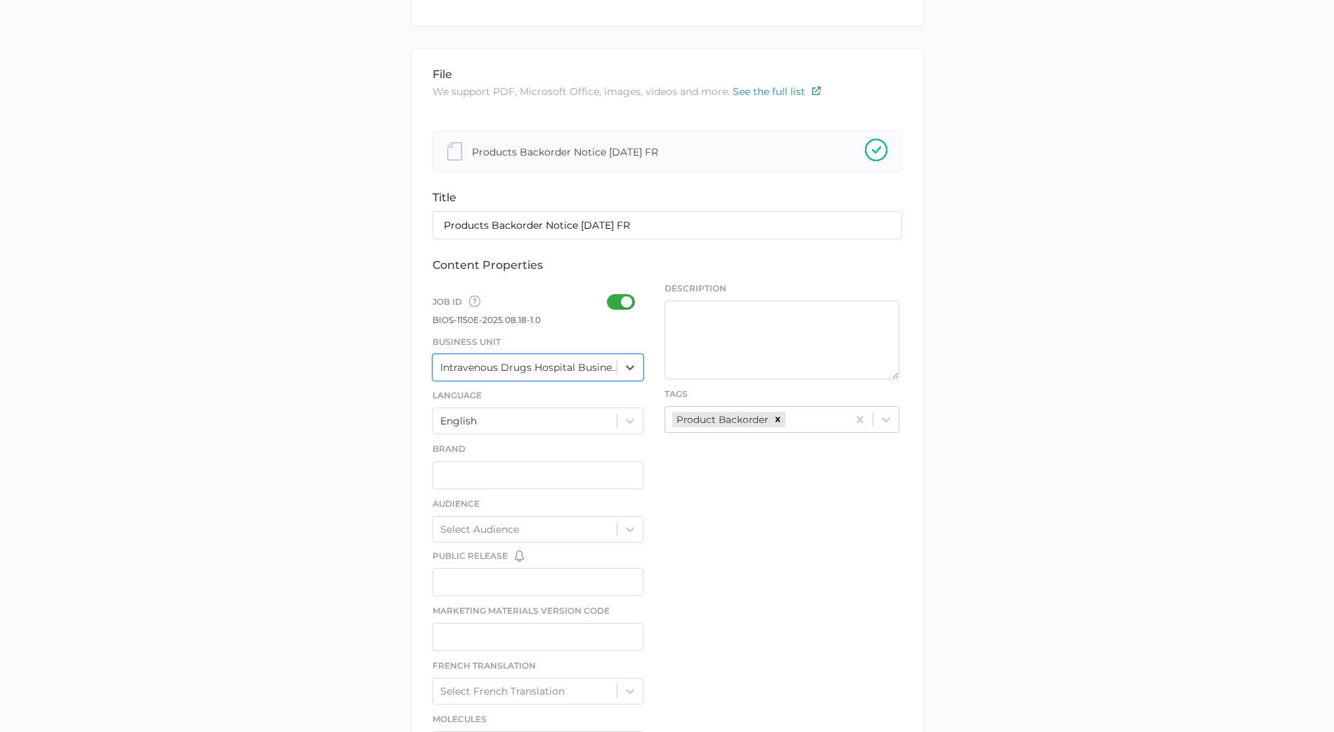
click at [613, 300] on div at bounding box center [625, 301] width 37 height 15
click at [610, 296] on input "checkbox" at bounding box center [610, 296] width 0 height 0
click at [613, 300] on div at bounding box center [625, 301] width 37 height 15
click at [610, 296] on input "checkbox" at bounding box center [610, 296] width 0 height 0
click at [300, 480] on div "library LIBRARY IV DRUGS - Marketing file We support PDF, Microsoft Office, ima…" at bounding box center [667, 525] width 1313 height 1190
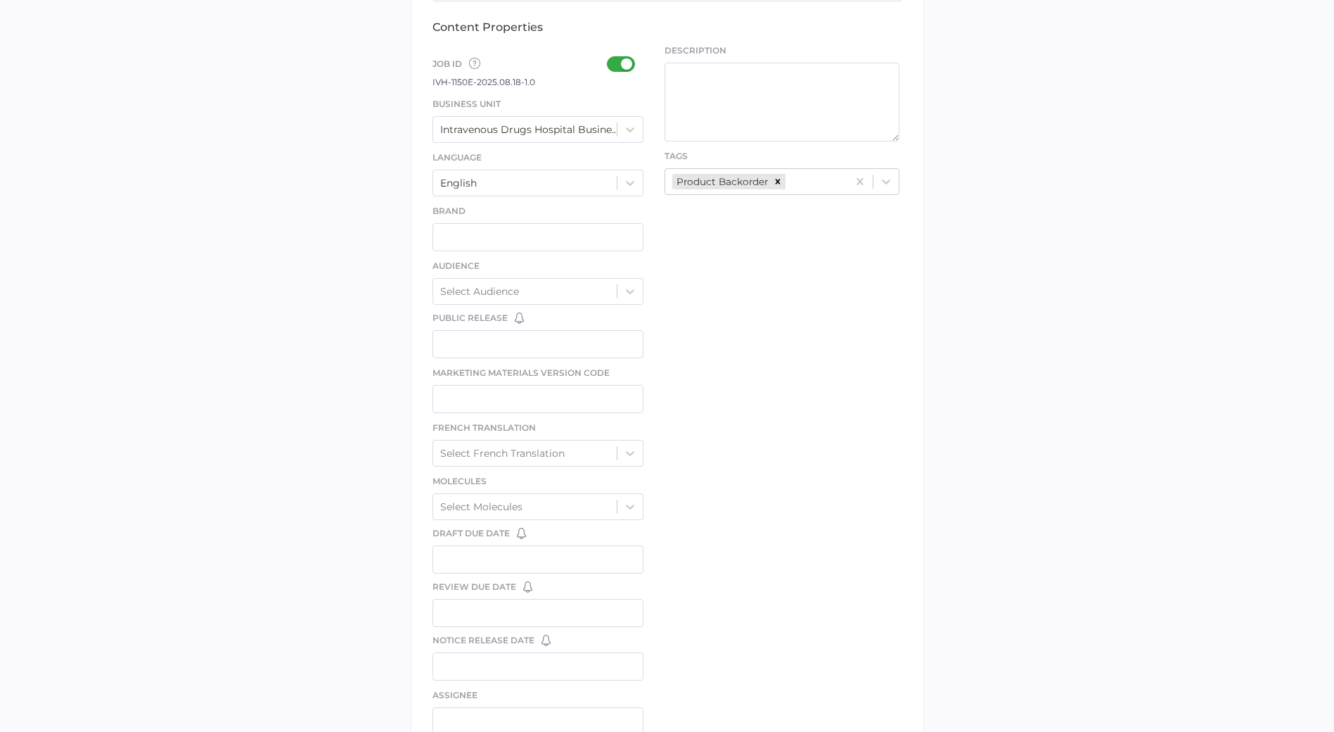
scroll to position [621, 0]
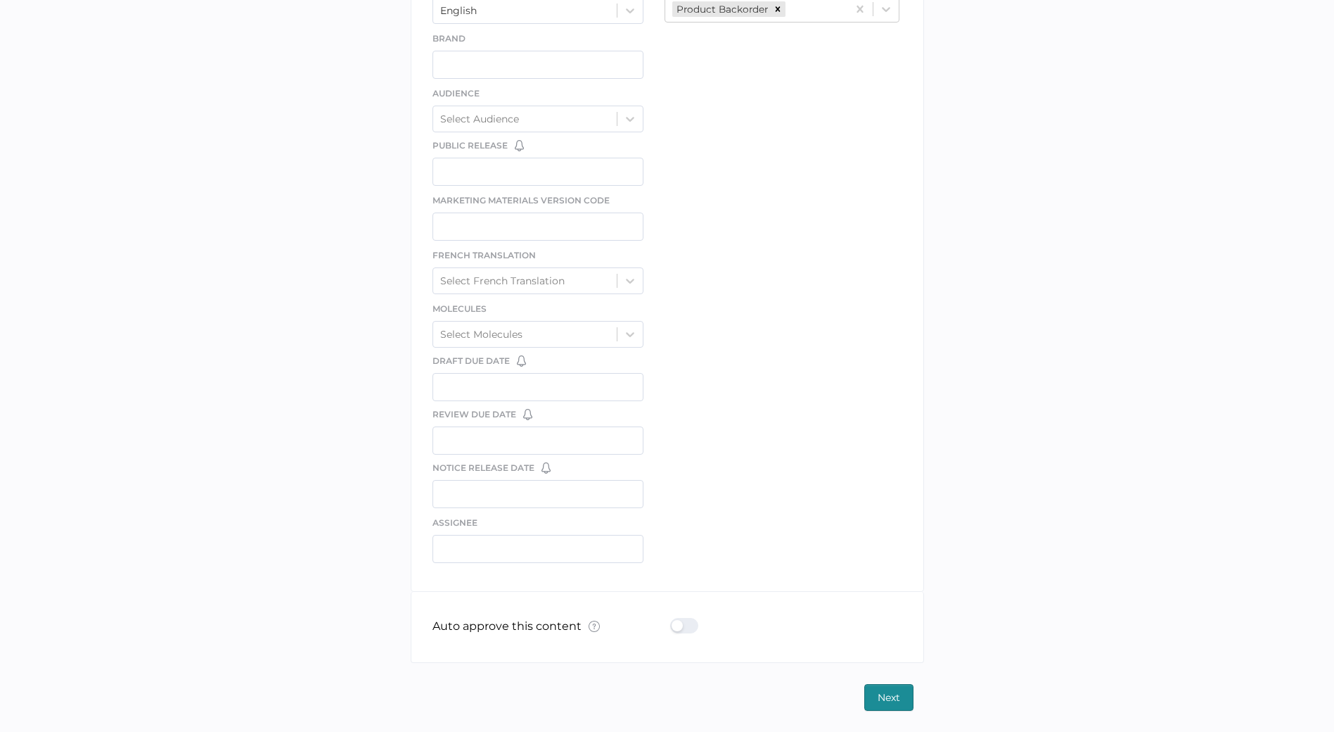
click at [687, 623] on div at bounding box center [688, 625] width 37 height 15
click at [673, 620] on input "checkbox" at bounding box center [673, 620] width 0 height 0
click at [888, 703] on span "Next" at bounding box center [889, 696] width 23 height 25
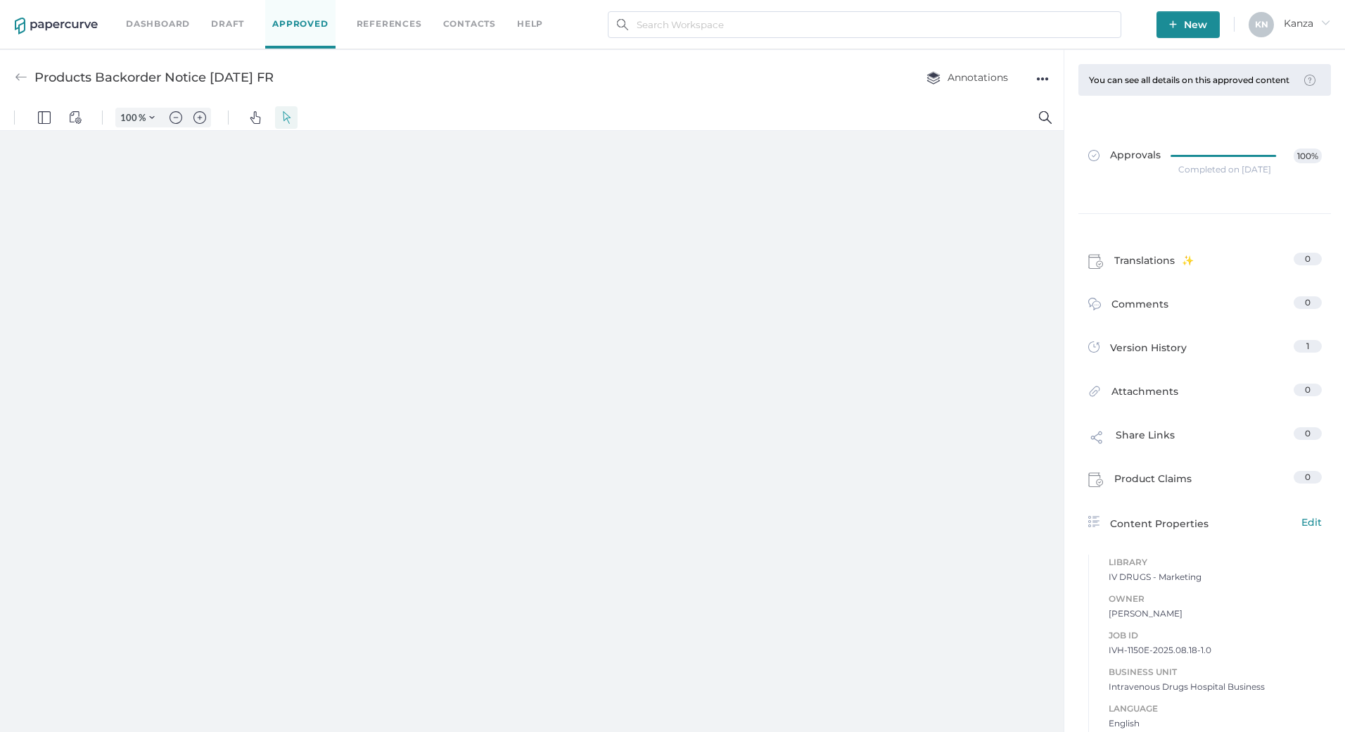
type input "107"
click at [679, 98] on div "Products Backorder Notice 08.18.2025 FR Annotations ●●●" at bounding box center [532, 77] width 1064 height 56
click at [466, 23] on link "Contacts" at bounding box center [469, 23] width 53 height 15
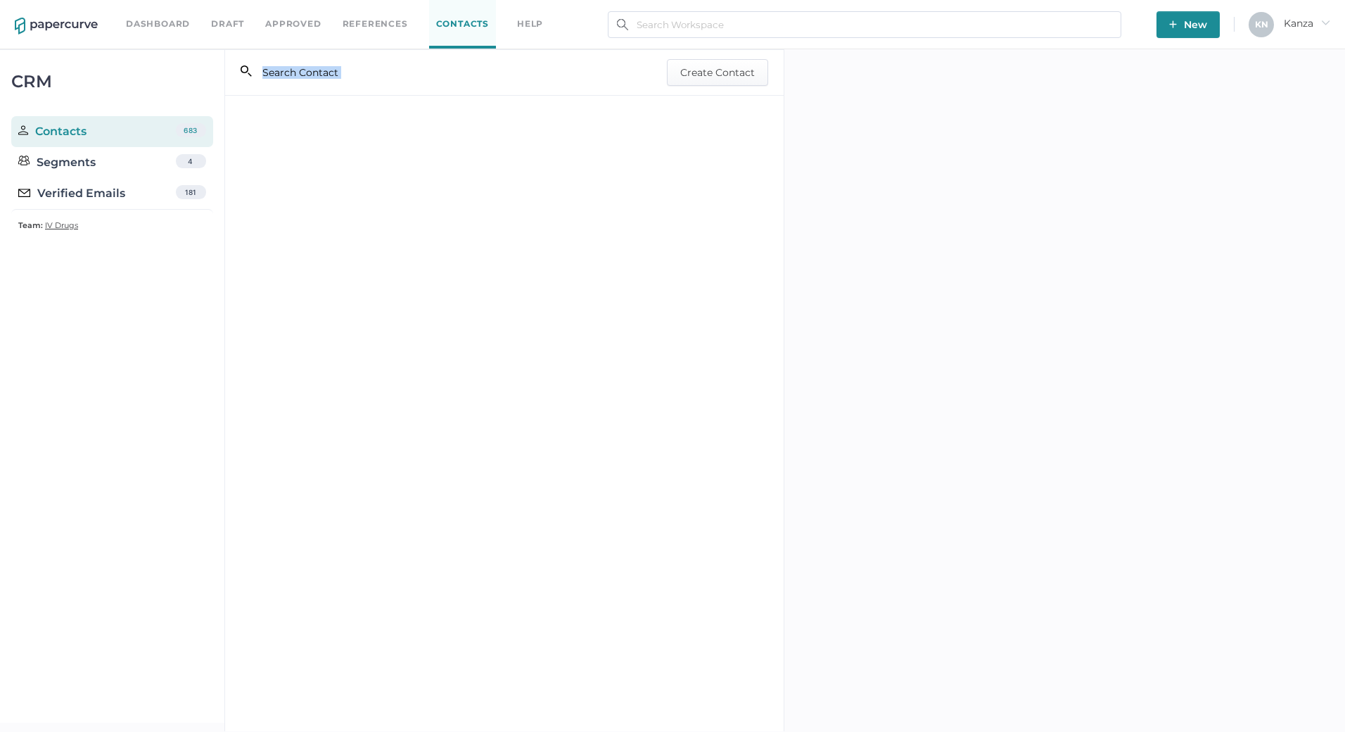
drag, startPoint x: 591, startPoint y: 398, endPoint x: 346, endPoint y: 308, distance: 260.8
click at [346, 308] on div "search_left Create Contact" at bounding box center [504, 390] width 561 height 682
click at [15, 396] on div "CRM Contacts 683 Segments 4 Verified Emails 181 Team: IV Drugs" at bounding box center [112, 385] width 224 height 673
click at [106, 198] on div "Verified Emails" at bounding box center [71, 193] width 107 height 17
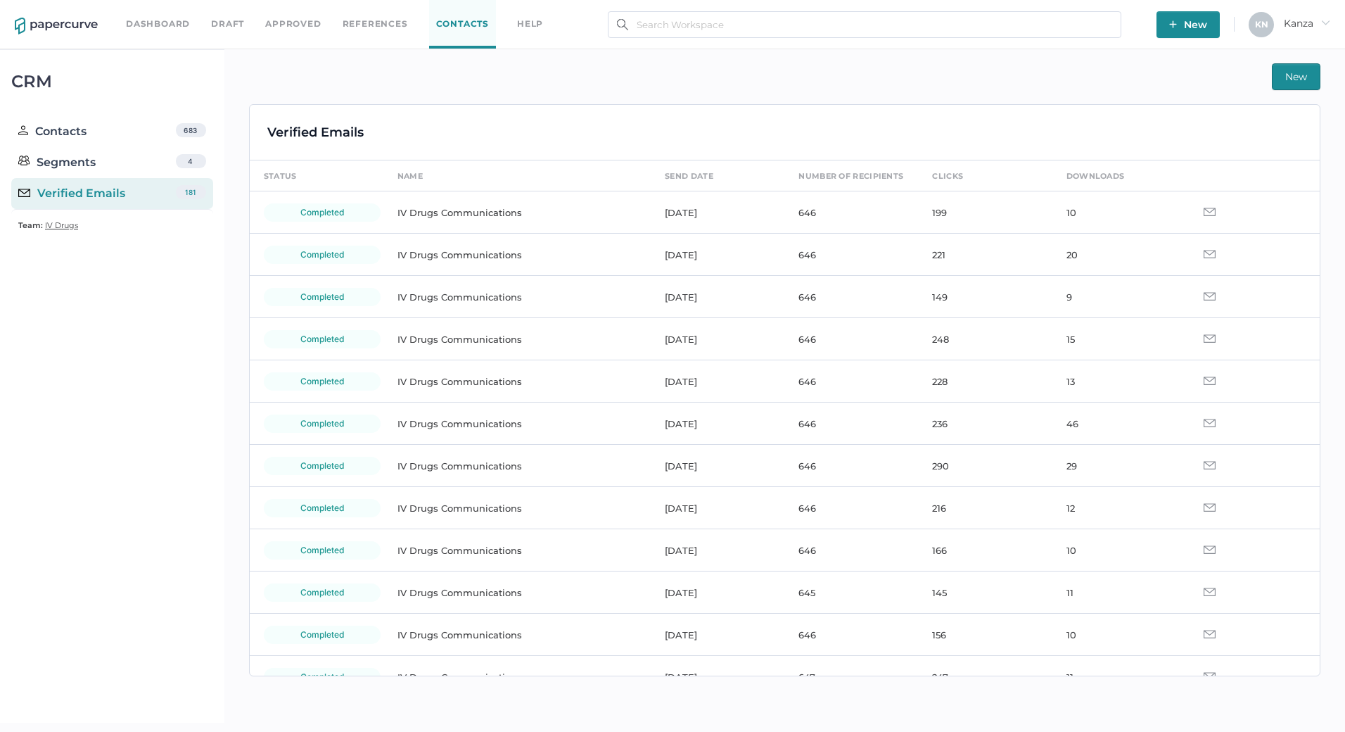
click at [495, 213] on td "IV Drugs Communications" at bounding box center [516, 212] width 267 height 42
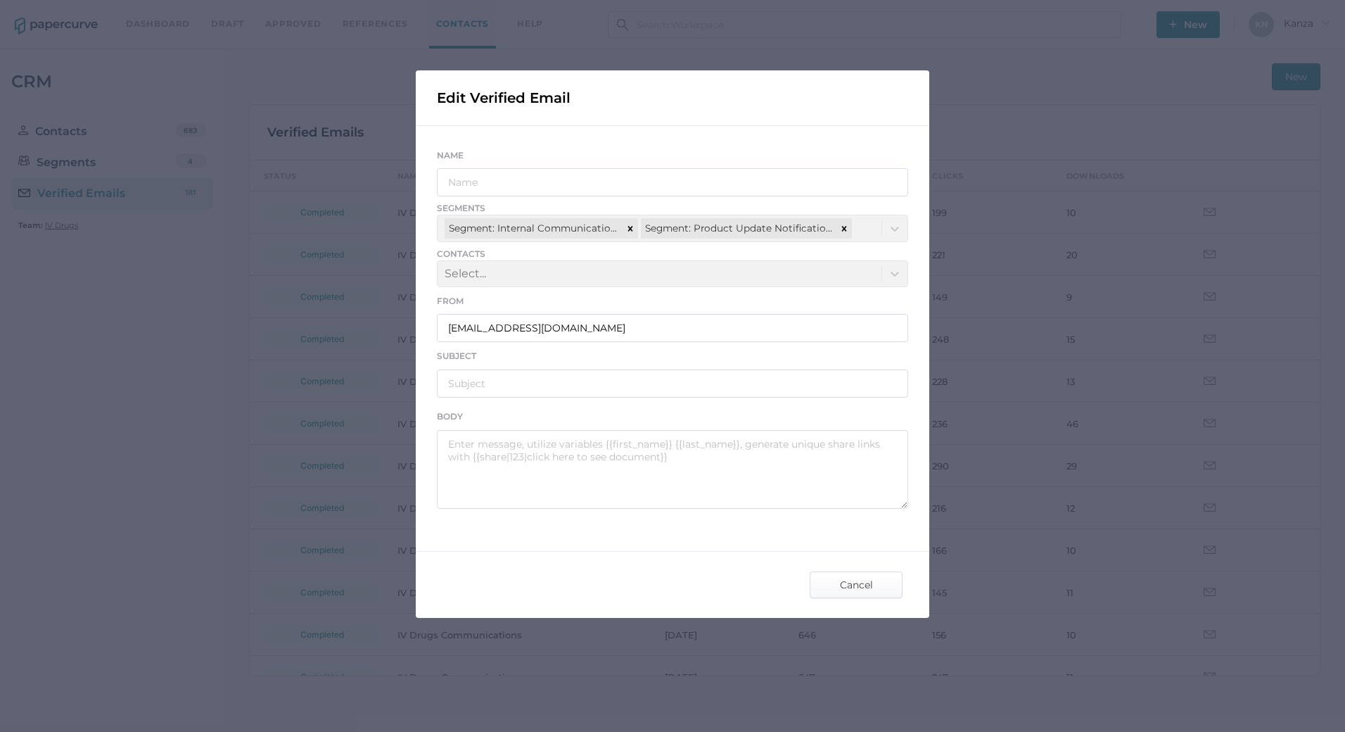
type input "IV Drugs Communications"
type input "Fresenius Kabi Product Notifications - 08.12.2025"
type textarea "Good afternoon, Please see the links below for the most recent announcements fr…"
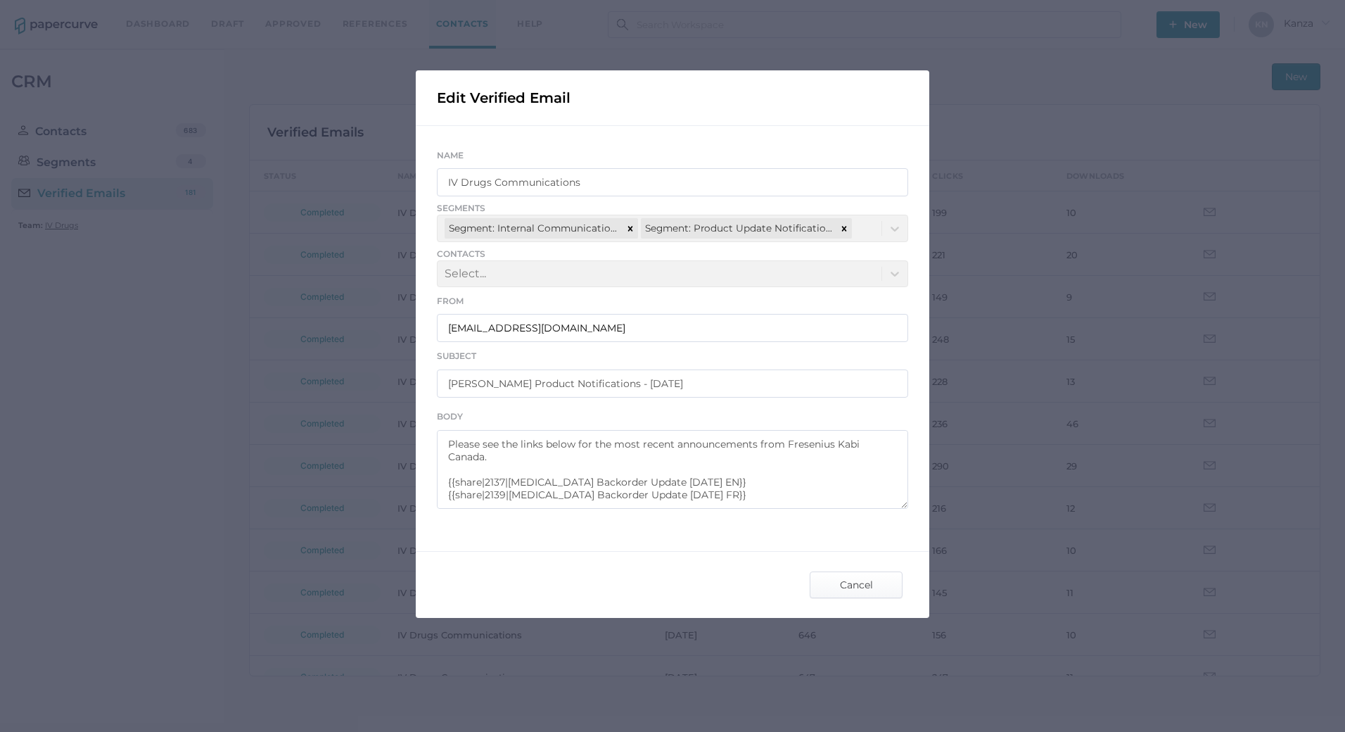
click at [789, 514] on div "Name IV Drugs Communications Segments Segment: Internal Communications Segment:…" at bounding box center [673, 328] width 514 height 404
click at [823, 592] on span "Cancel" at bounding box center [856, 584] width 66 height 25
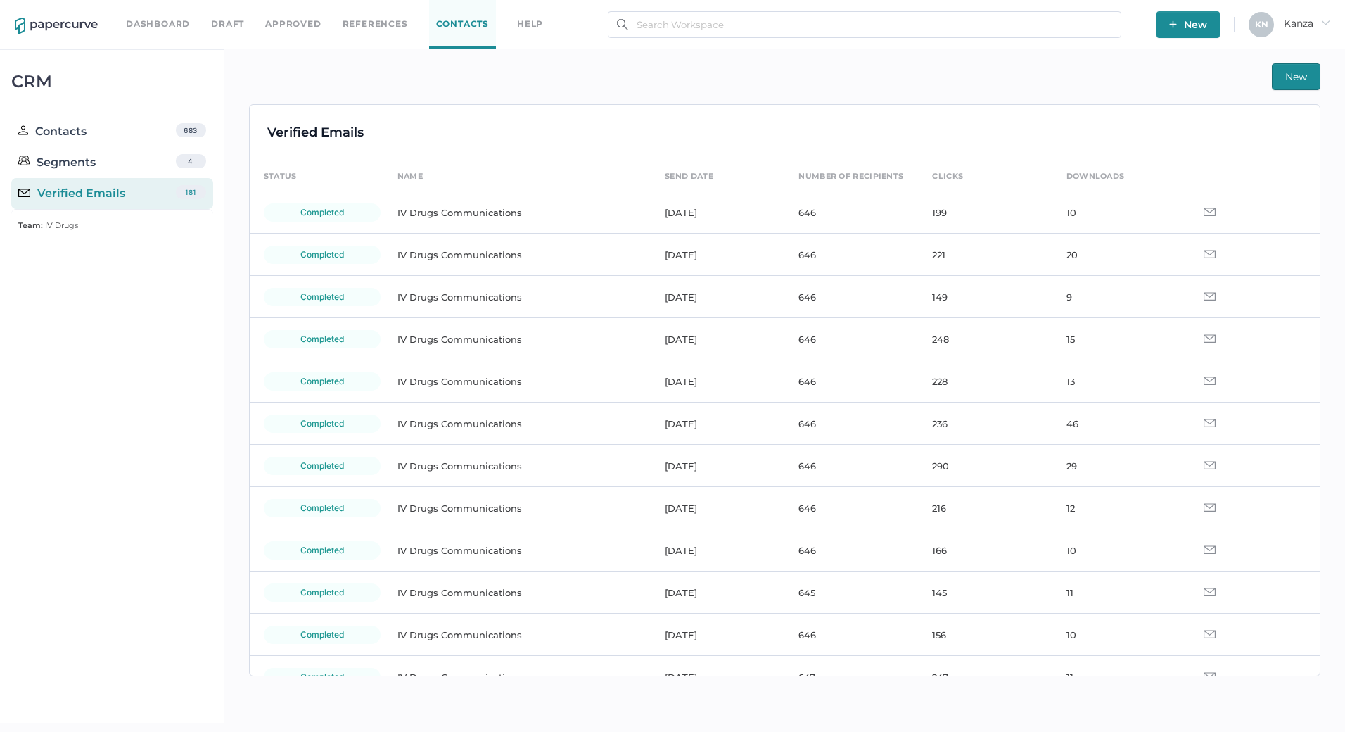
click at [1300, 79] on span "New" at bounding box center [1296, 76] width 22 height 25
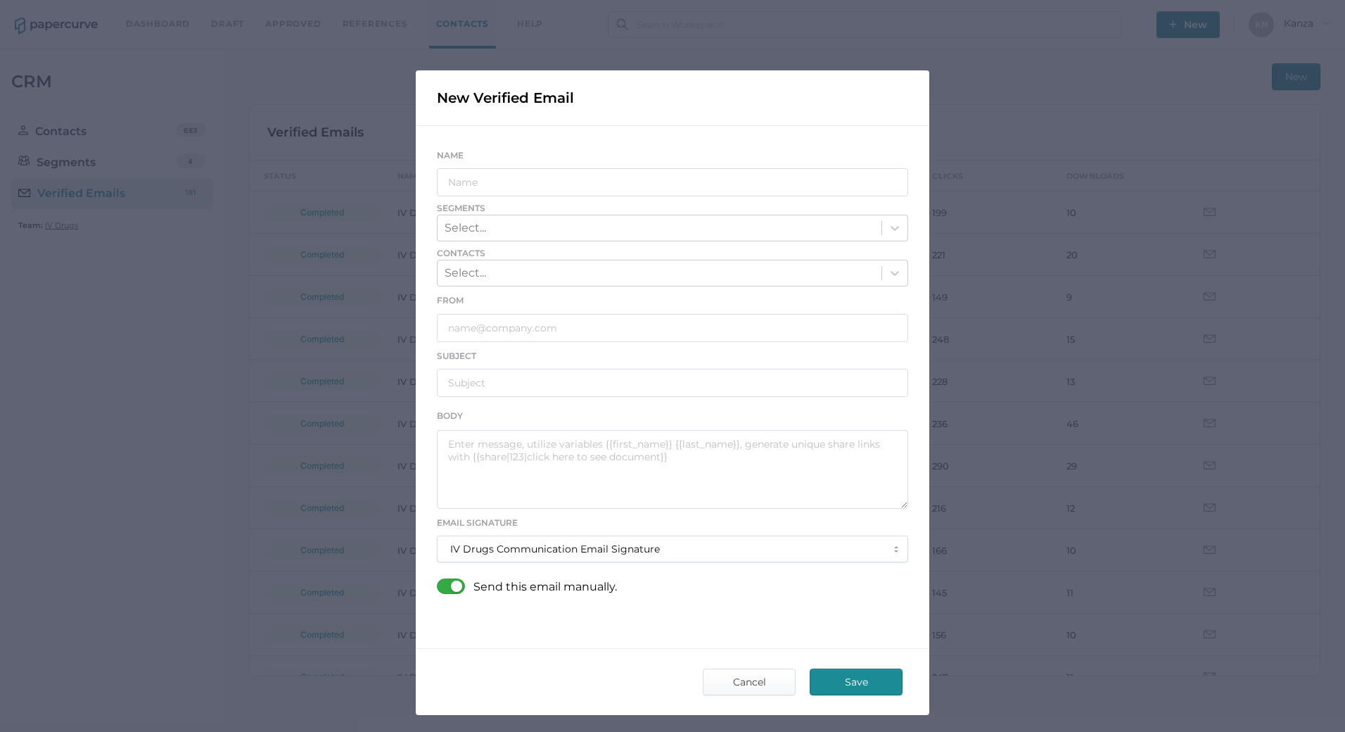
click at [449, 575] on div "Send this email manually." at bounding box center [672, 587] width 471 height 38
click at [447, 587] on div at bounding box center [455, 585] width 37 height 15
click at [440, 580] on input "checkbox" at bounding box center [440, 580] width 0 height 0
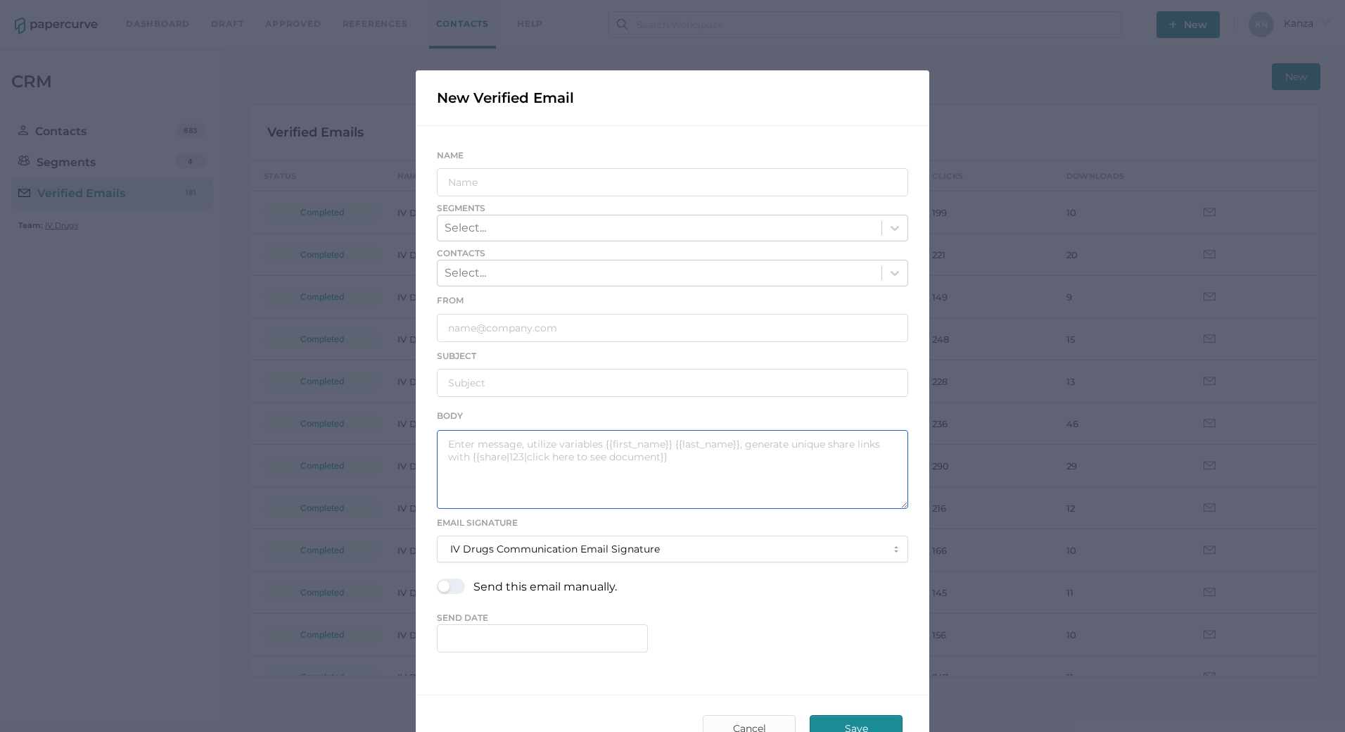
click at [518, 461] on textarea at bounding box center [672, 469] width 471 height 79
paste textarea "Good afternoon, Please see the links below for the most recent announcements fr…"
drag, startPoint x: 665, startPoint y: 487, endPoint x: 504, endPoint y: 489, distance: 161.1
click at [504, 489] on textarea "Good afternoon, Please see the links below for the most recent announcements fr…" at bounding box center [672, 469] width 471 height 79
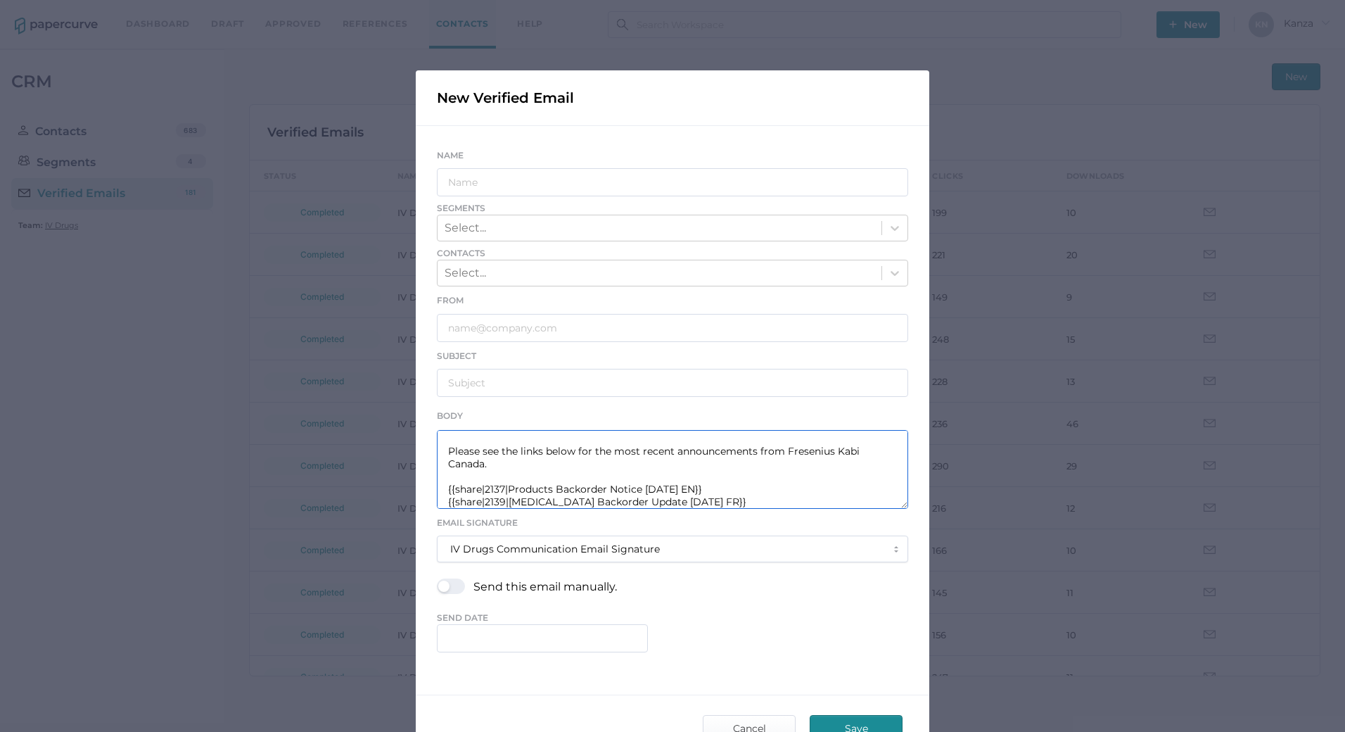
click at [658, 489] on textarea "Good afternoon, Please see the links below for the most recent announcements fr…" at bounding box center [672, 469] width 471 height 79
click at [497, 489] on textarea "Good afternoon, Please see the links below for the most recent announcements fr…" at bounding box center [672, 469] width 471 height 79
drag, startPoint x: 506, startPoint y: 490, endPoint x: 689, endPoint y: 484, distance: 183.0
click at [689, 484] on textarea "Good afternoon, Please see the links below for the most recent announcements fr…" at bounding box center [672, 469] width 471 height 79
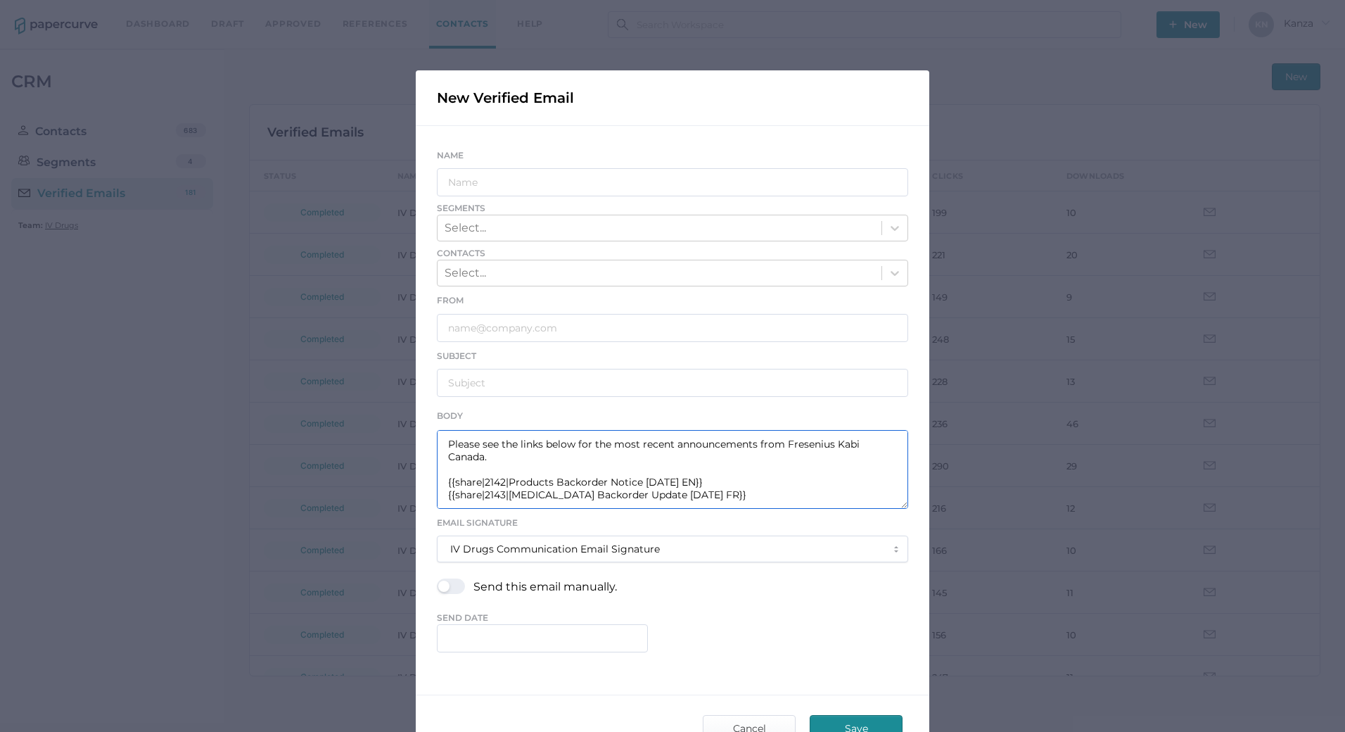
drag, startPoint x: 506, startPoint y: 492, endPoint x: 716, endPoint y: 498, distance: 210.4
click at [716, 498] on textarea "Good afternoon, Please see the links below for the most recent announcements fr…" at bounding box center [672, 469] width 471 height 79
paste textarea "Products Backorder Notice 08.18"
click at [760, 502] on textarea "Good afternoon, Please see the links below for the most recent announcements fr…" at bounding box center [672, 469] width 471 height 79
type textarea "Good afternoon, Please see the links below for the most recent announcements fr…"
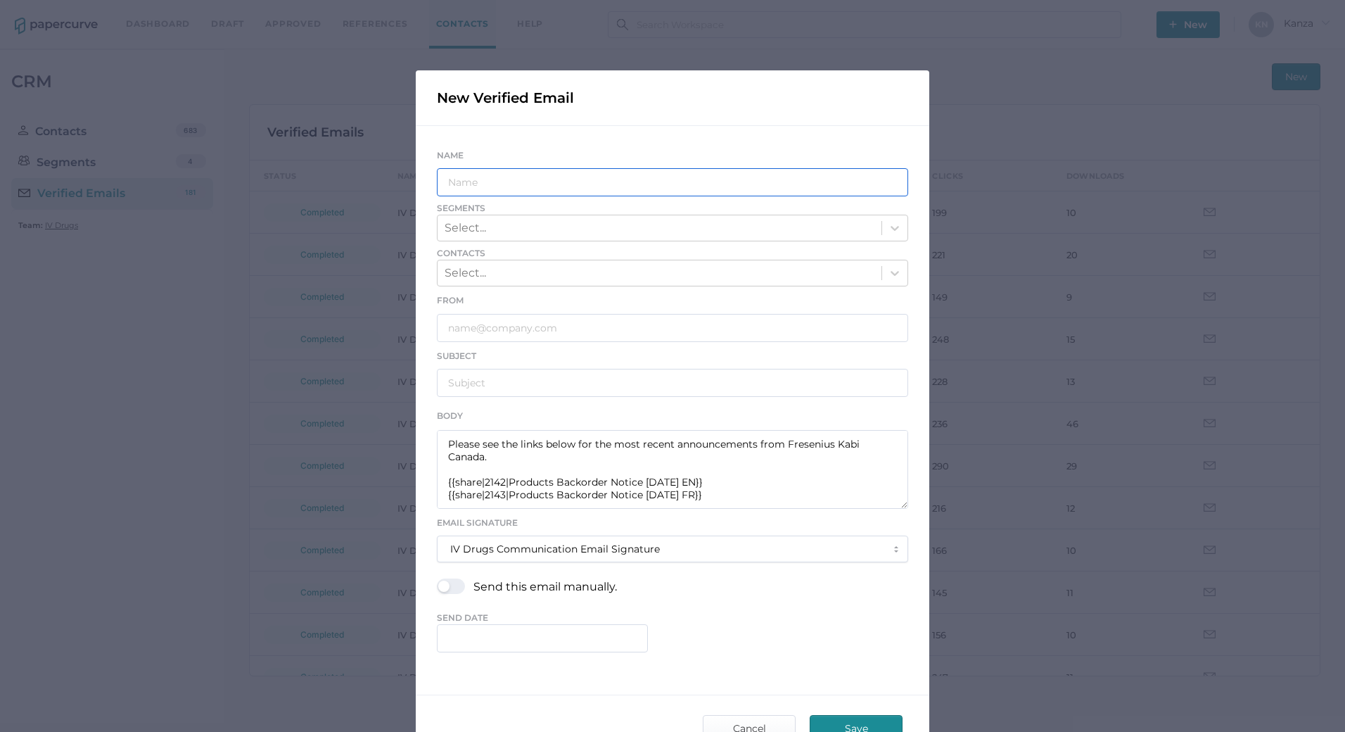
click at [507, 176] on input "text" at bounding box center [672, 182] width 471 height 28
type input "IV Drugs Communications"
click at [531, 227] on div "Select..." at bounding box center [660, 228] width 444 height 24
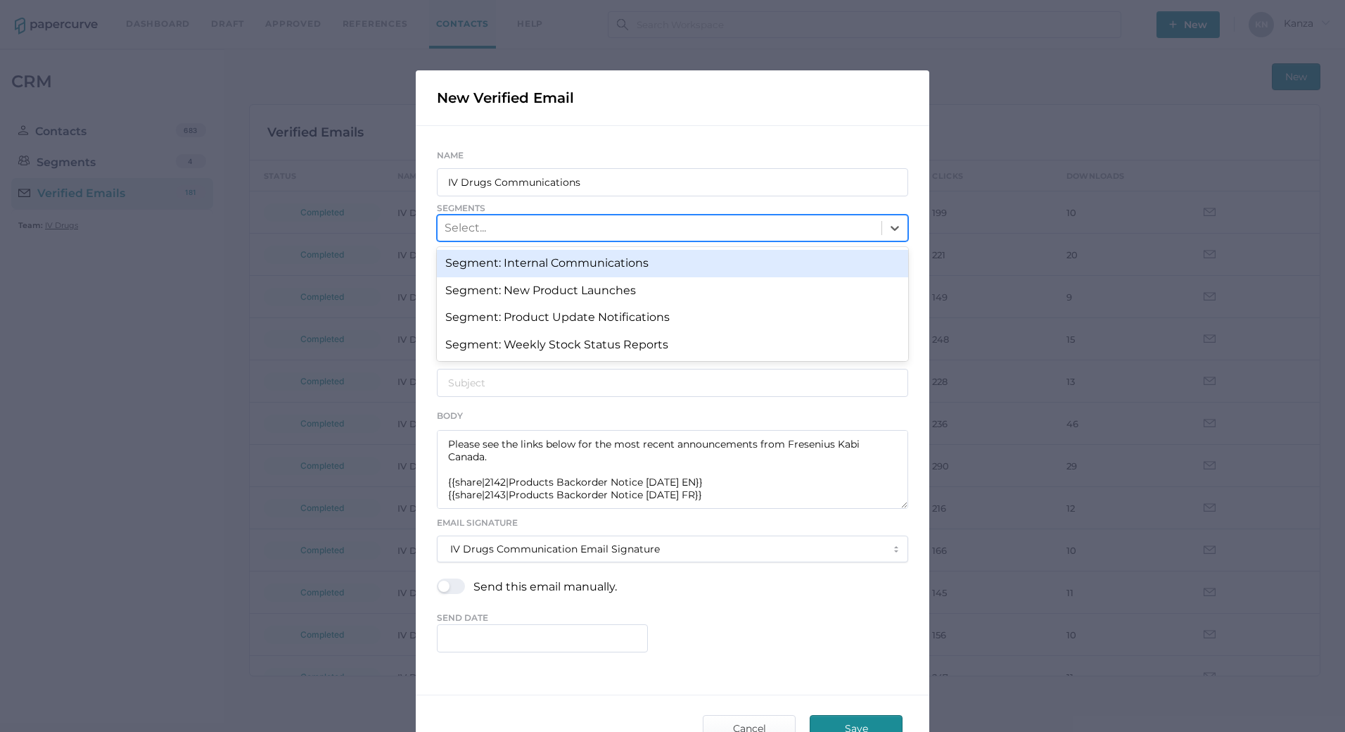
click at [537, 257] on div "Segment: Internal Communications" at bounding box center [672, 263] width 471 height 27
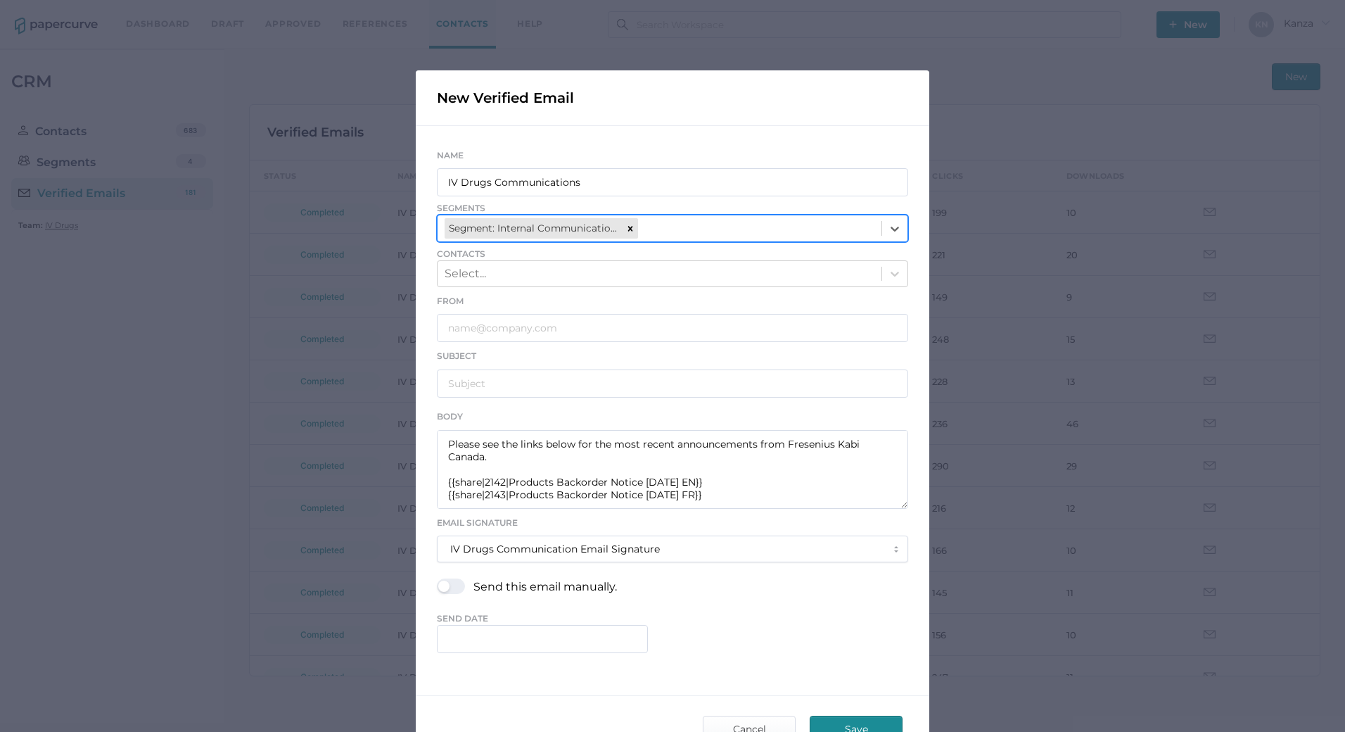
click at [692, 232] on div "Segment: Internal Communications" at bounding box center [660, 227] width 444 height 25
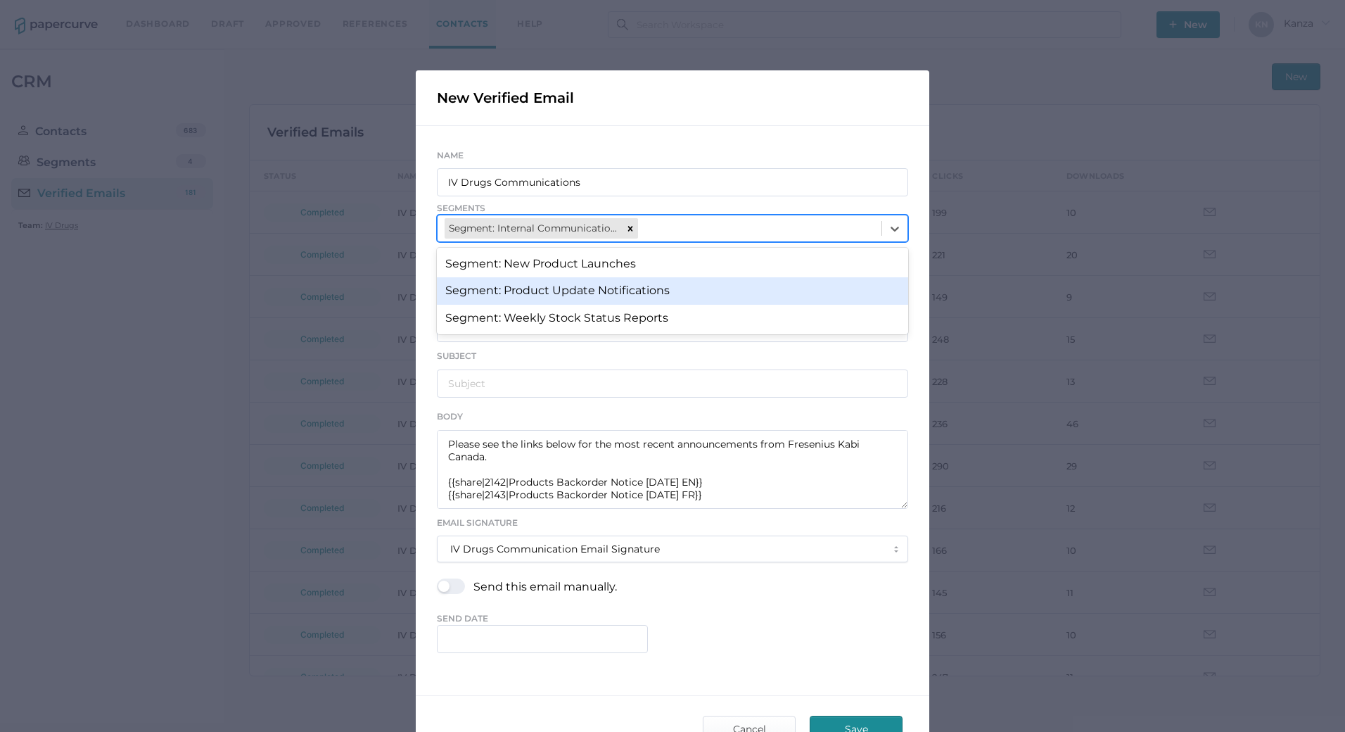
click at [644, 291] on div "Segment: Product Update Notifications" at bounding box center [672, 290] width 471 height 27
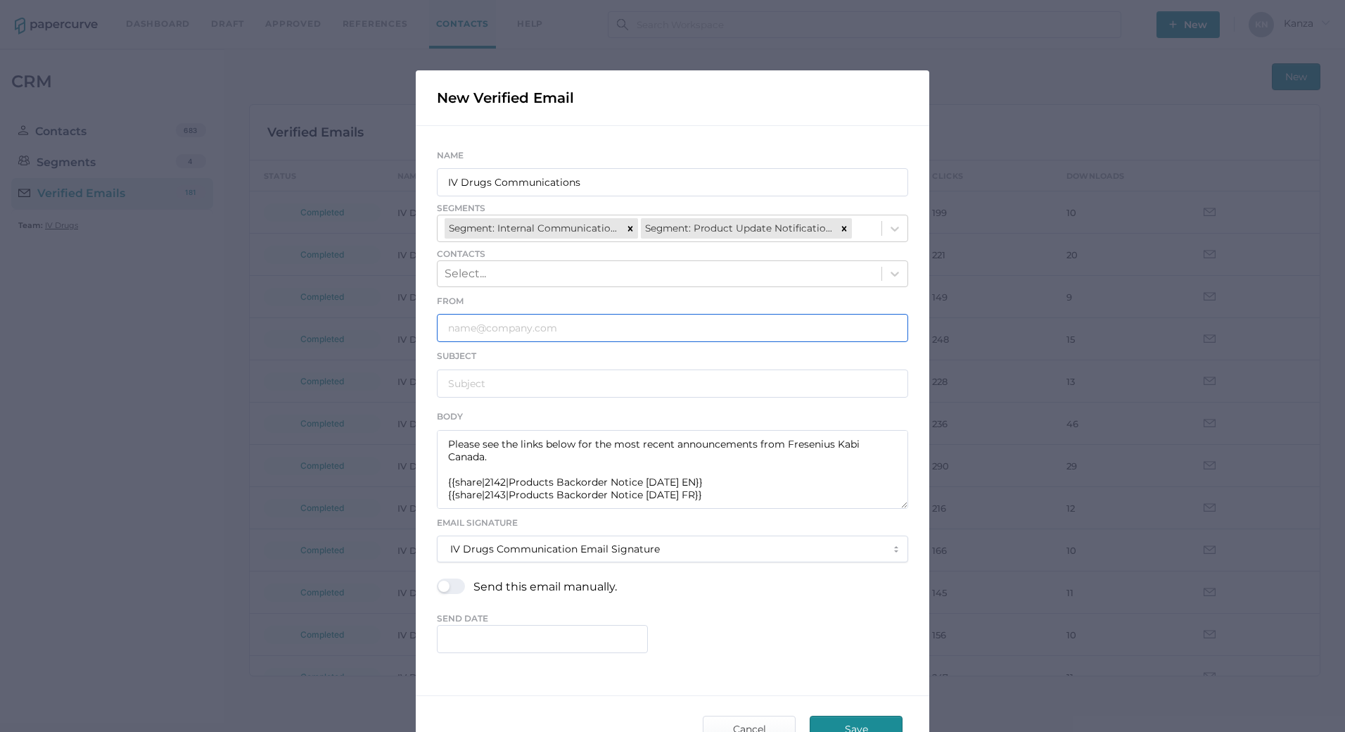
click at [490, 329] on input "text" at bounding box center [672, 328] width 471 height 28
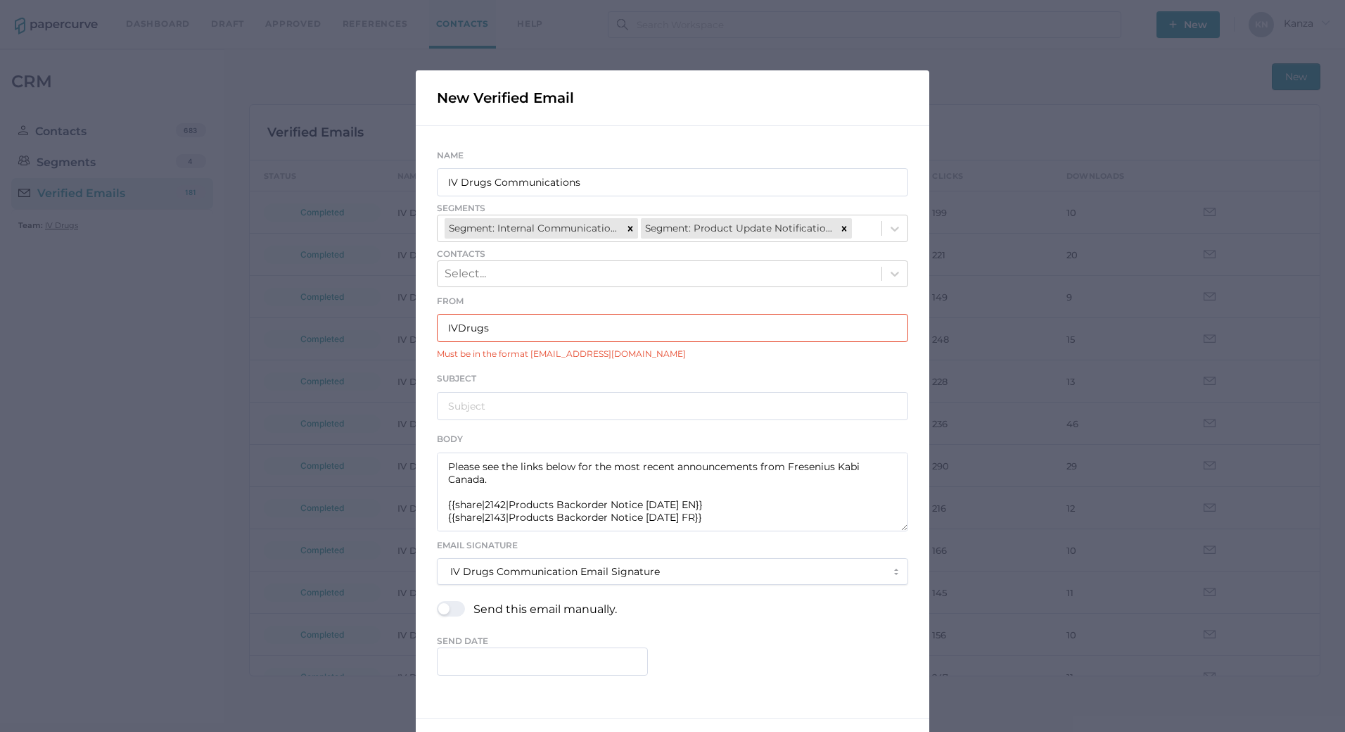
type input "IVDrugsCommunications@fresenius-kabi.com"
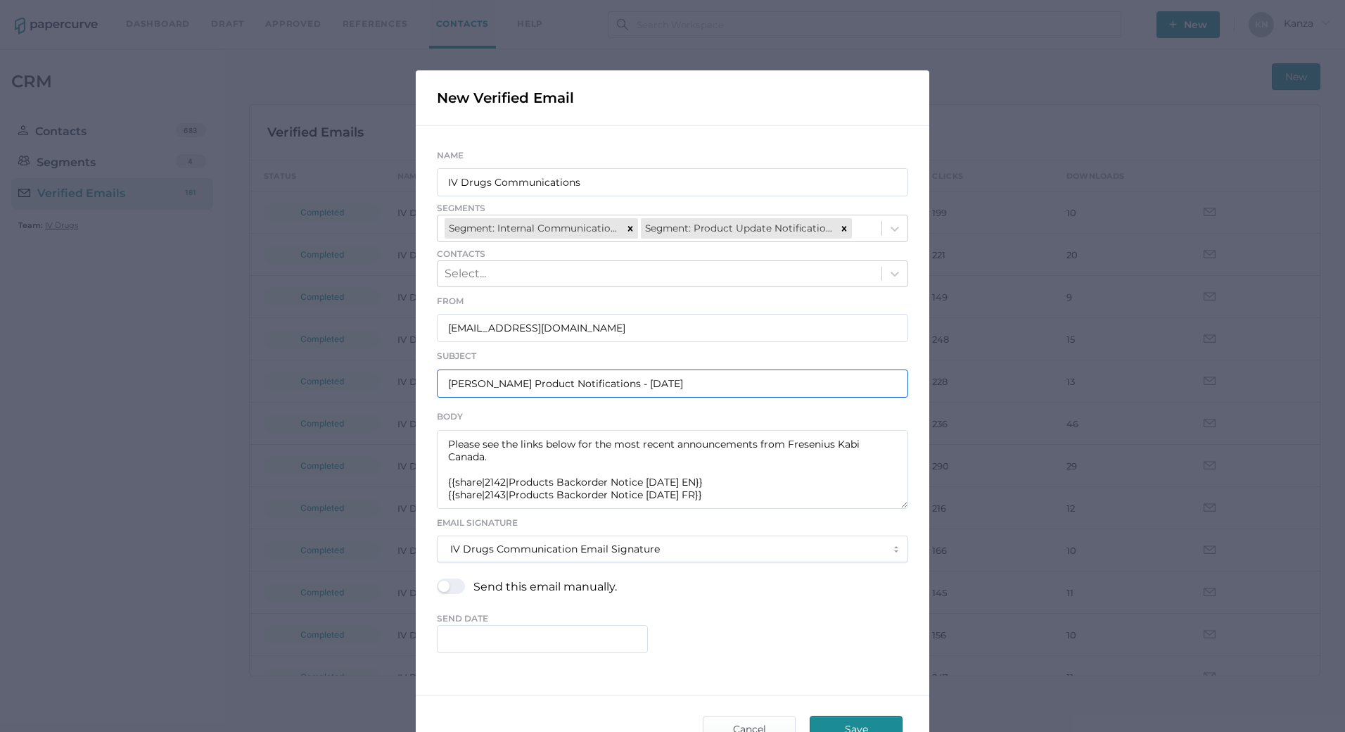
type input "Fresenius Kabi Product Notifications - 08.18.2025"
click at [477, 647] on input "text" at bounding box center [542, 639] width 211 height 28
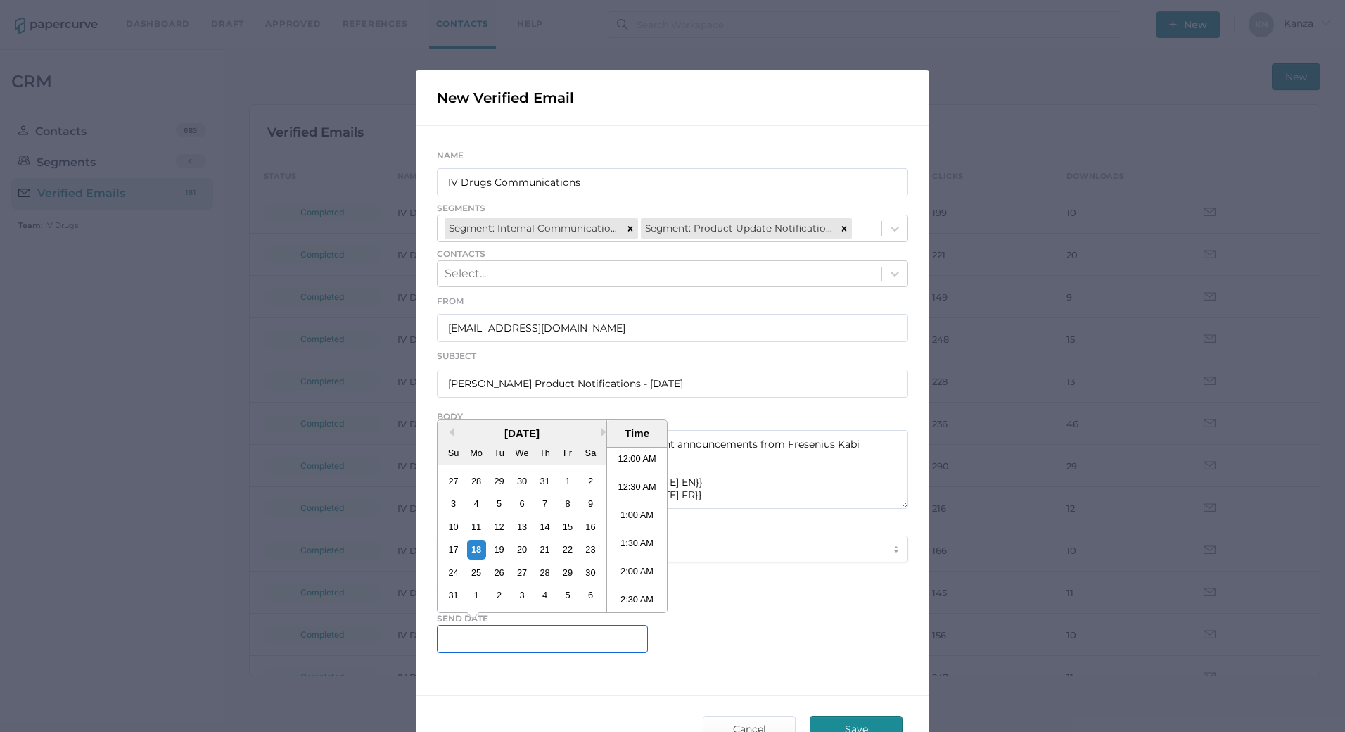
scroll to position [917, 0]
click at [632, 528] on li "5:30 PM" at bounding box center [637, 530] width 60 height 28
type input "August 18, 2025 5:30 PM"
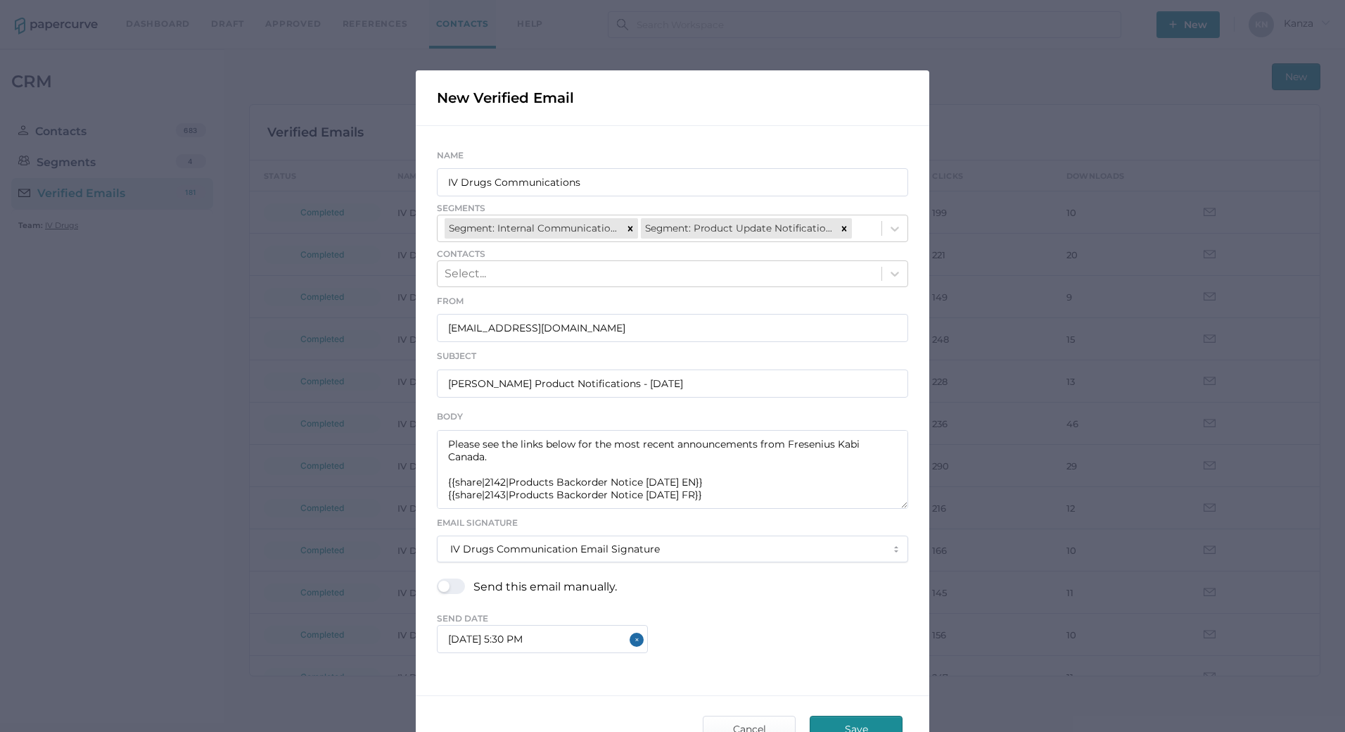
click at [718, 640] on div "August 18, 2025 5:30 PM" at bounding box center [672, 639] width 471 height 28
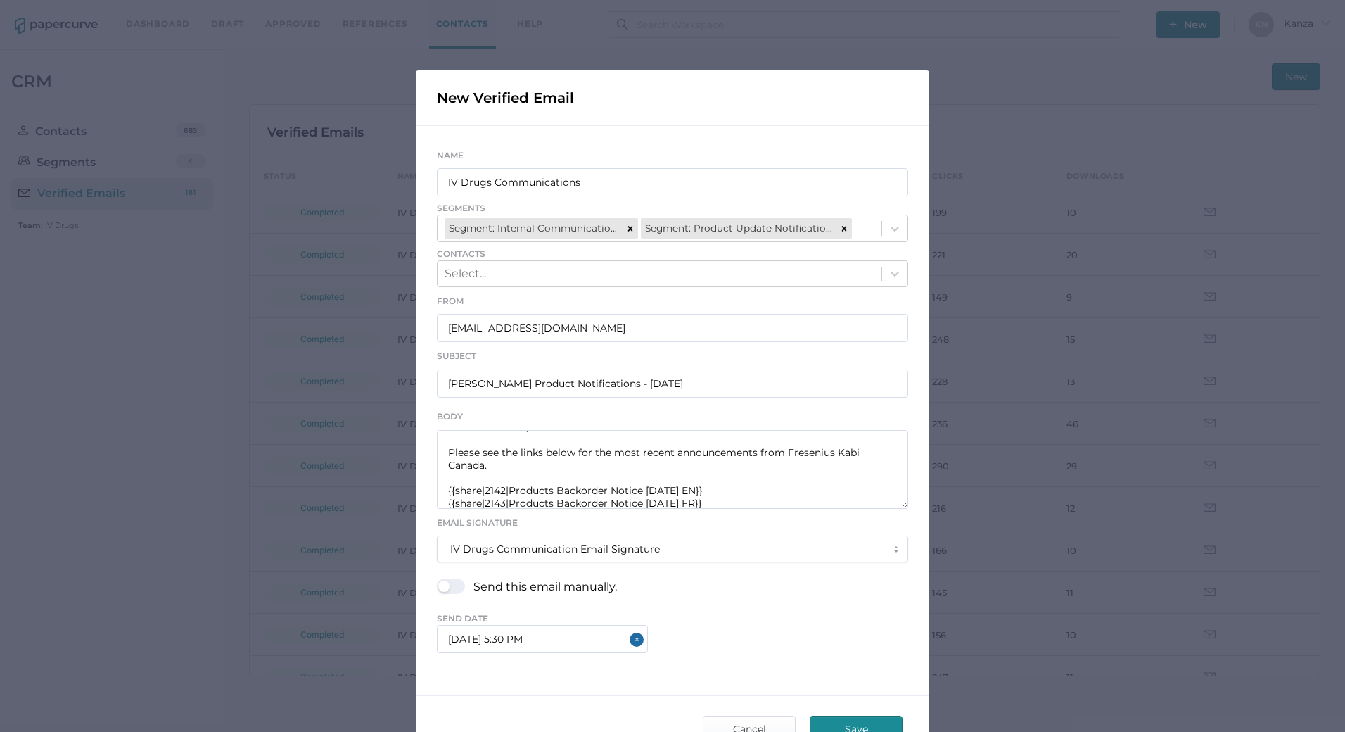
scroll to position [25, 0]
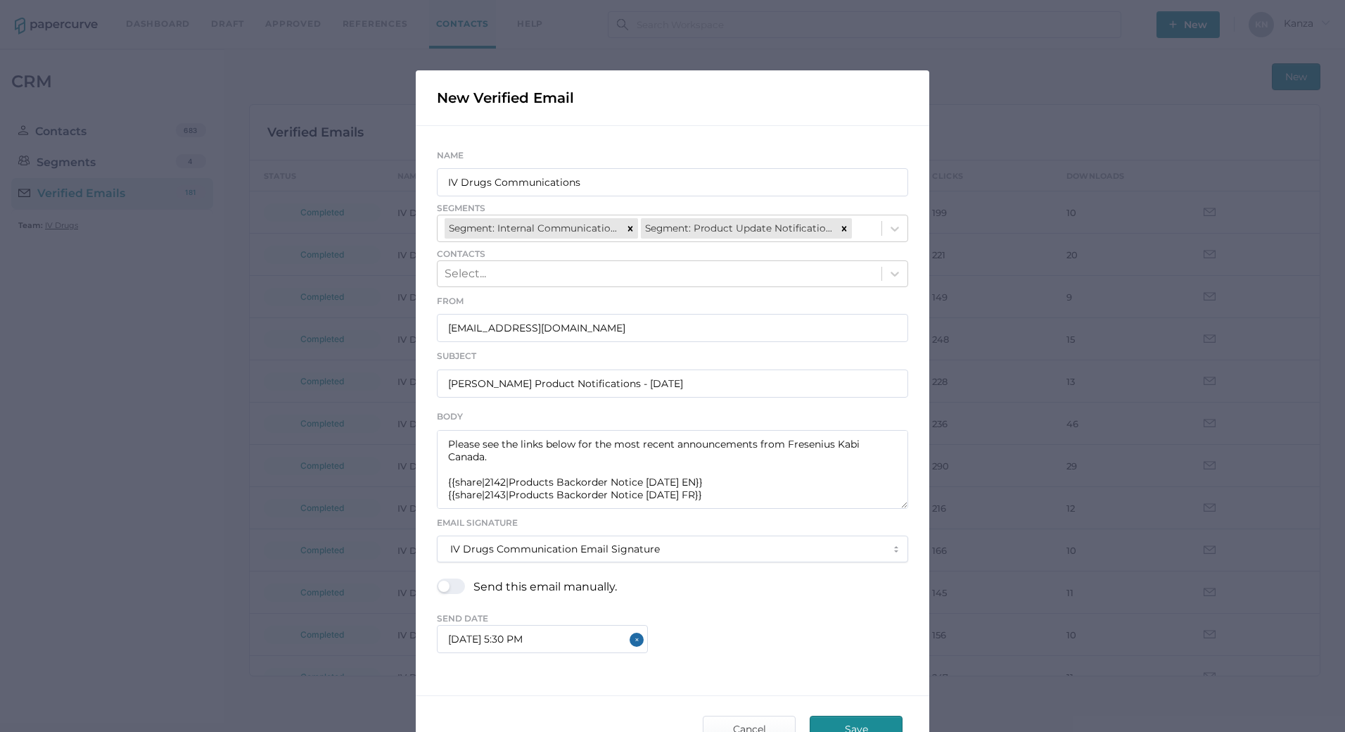
click at [518, 684] on div "New Verified Email Name IV Drugs Communications Segments Segment: Internal Comm…" at bounding box center [673, 415] width 514 height 691
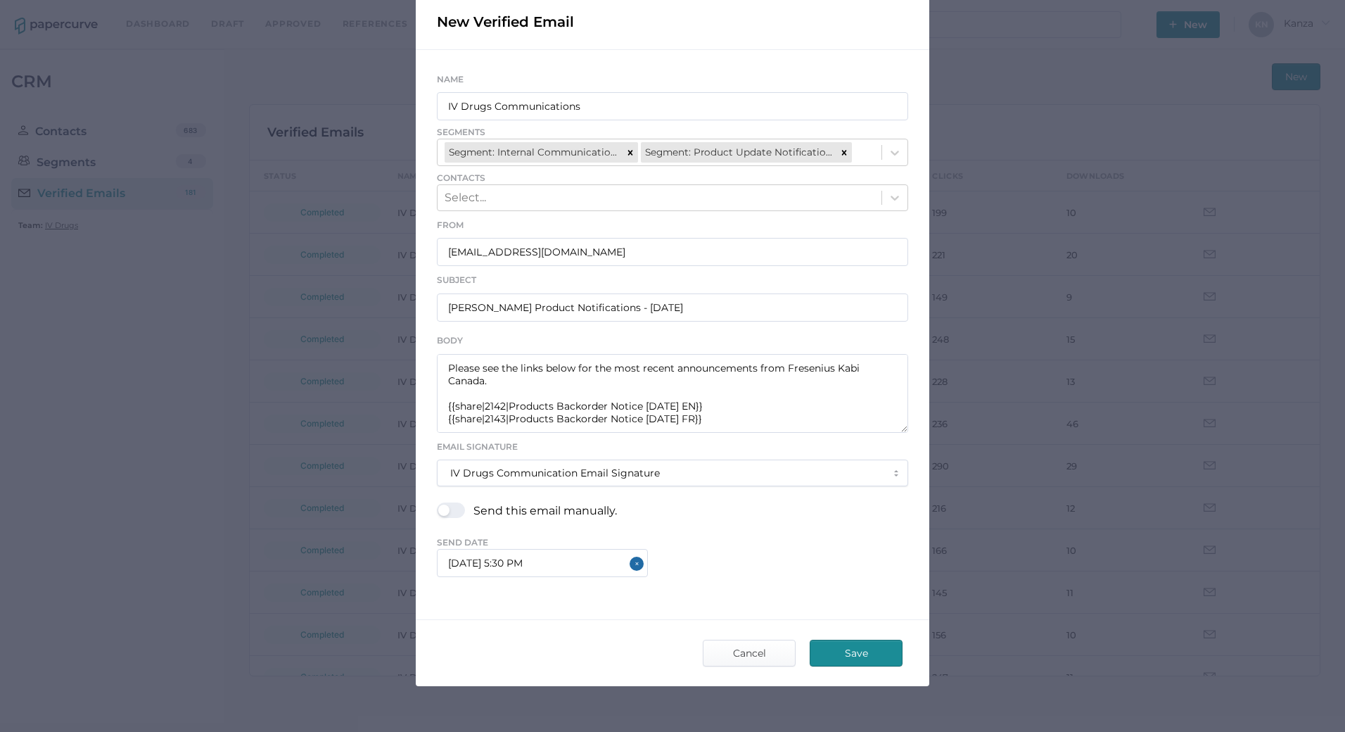
scroll to position [101, 0]
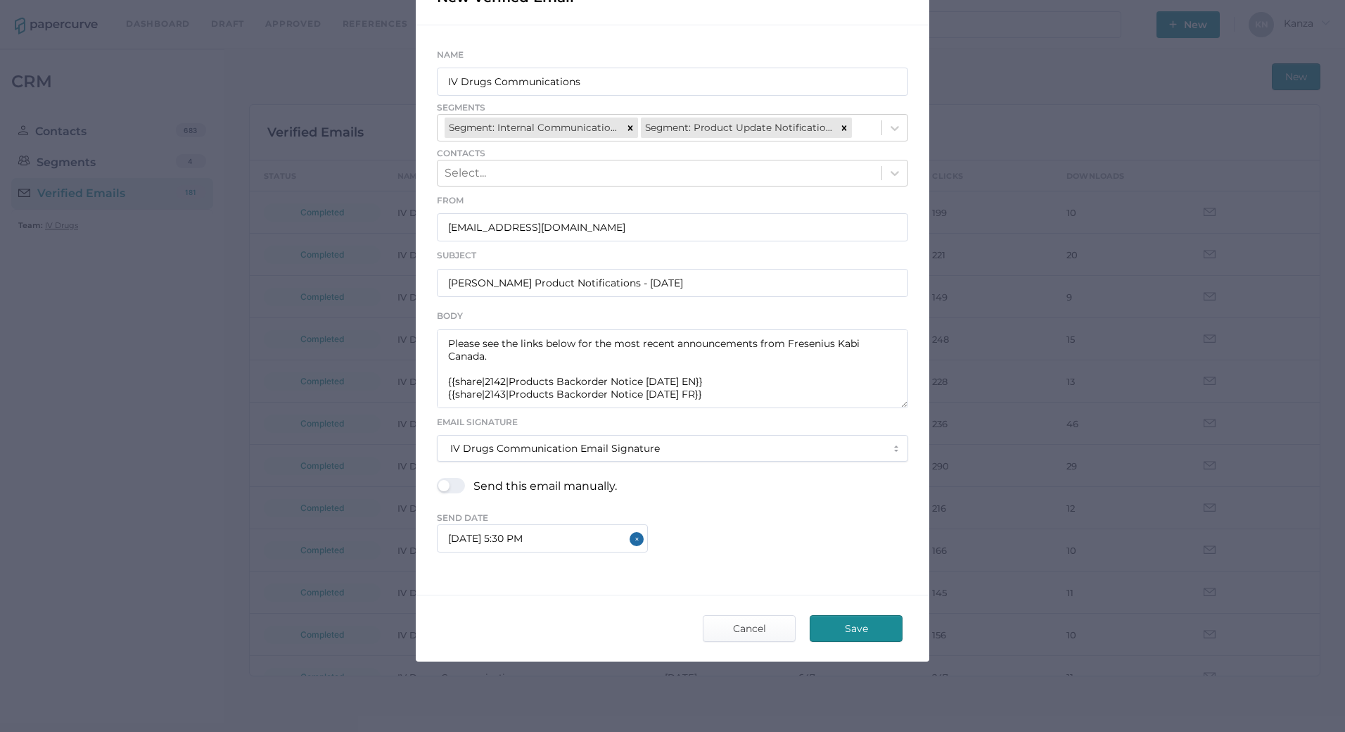
click at [869, 627] on span "Save" at bounding box center [856, 628] width 66 height 25
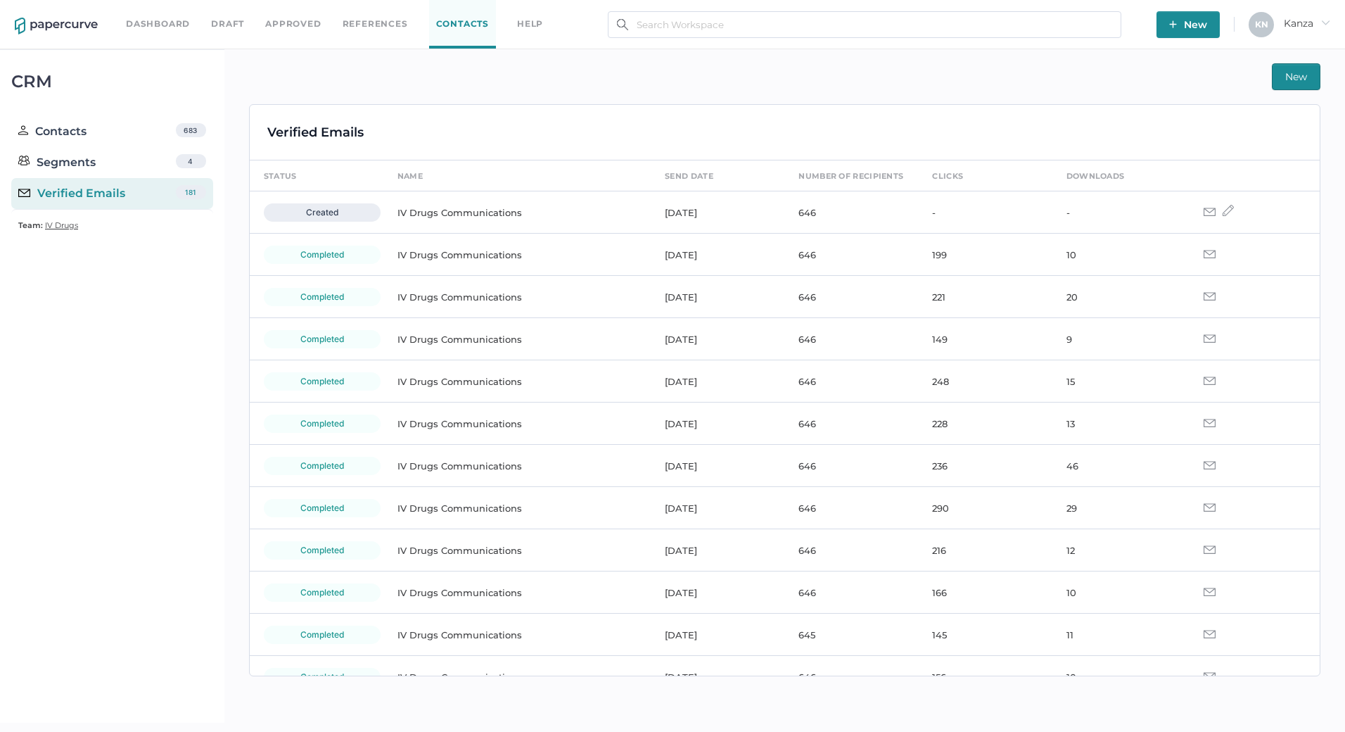
click at [569, 644] on td "IV Drugs Communications" at bounding box center [516, 634] width 267 height 42
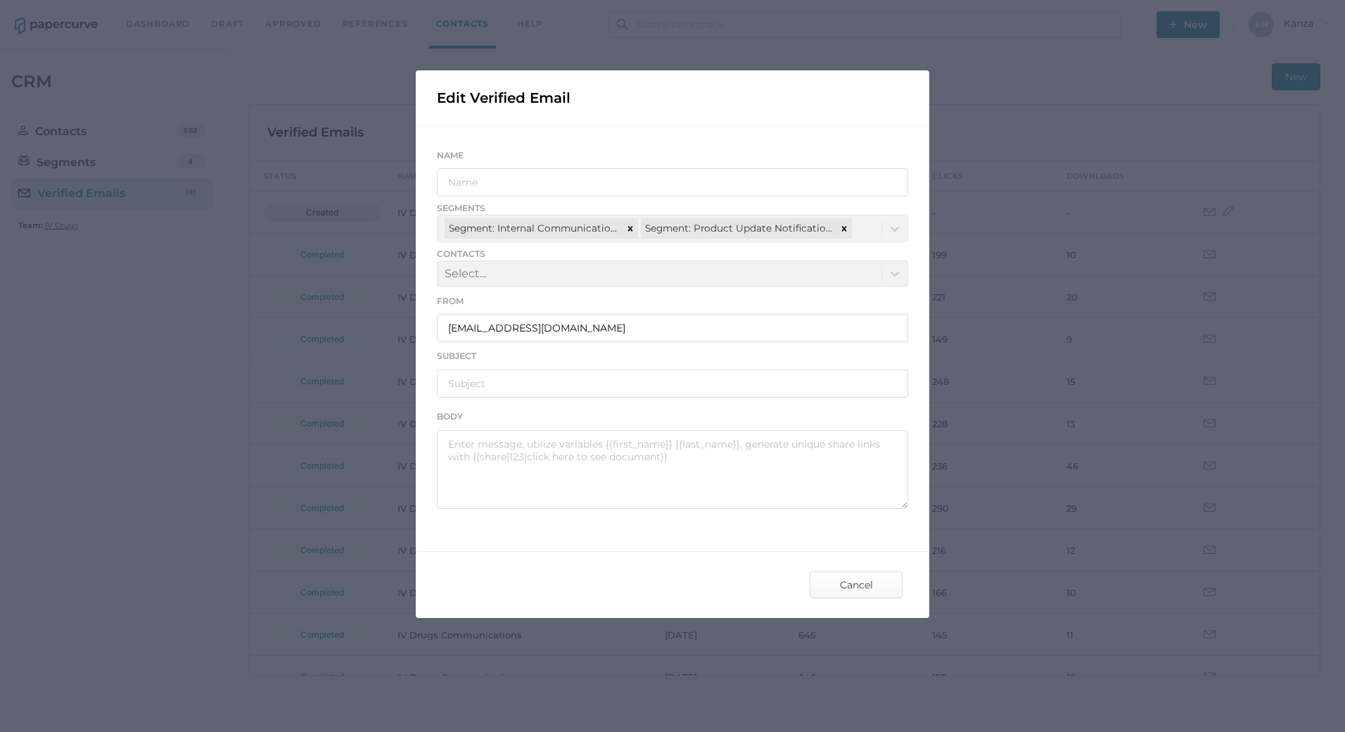
type input "IV Drugs Communications"
type input "Fresenius Kabi Product Notifications 07.18.2025"
type textarea "Good afternoon, Please see the links below for the most recent announcements fr…"
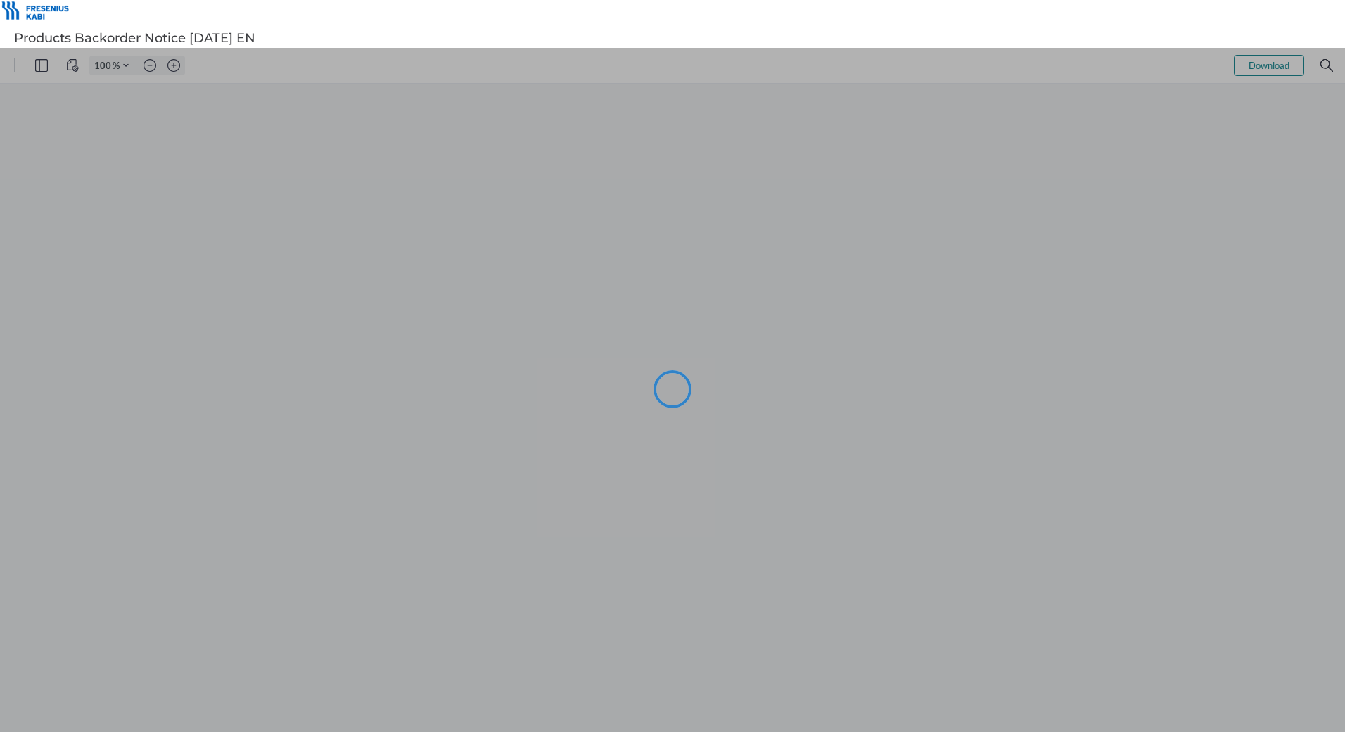
type input "116"
